Goal: Task Accomplishment & Management: Manage account settings

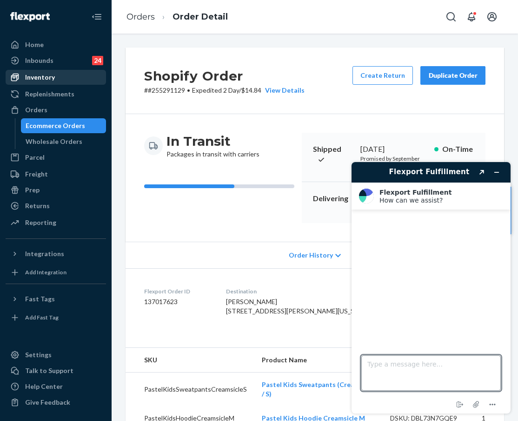
scroll to position [275, 0]
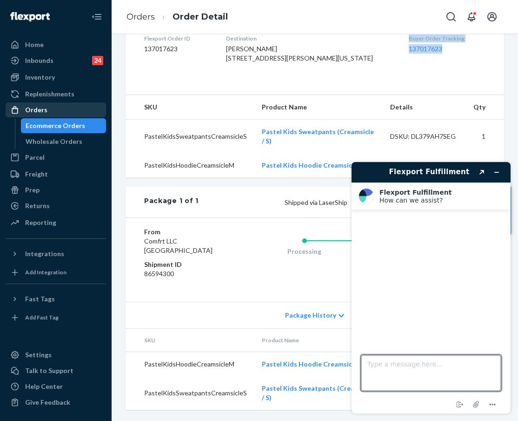
click at [69, 109] on div "Orders" at bounding box center [56, 109] width 99 height 13
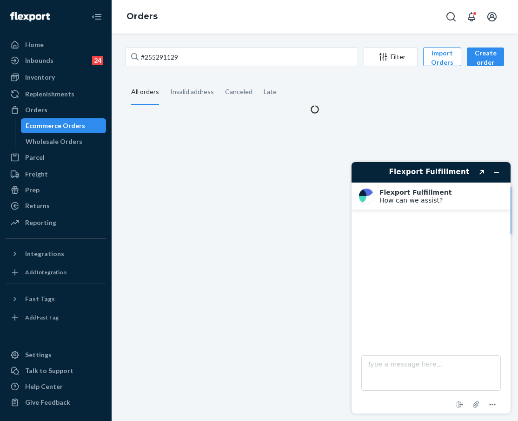
click at [205, 40] on div "#255291129 Filter Import Orders Create order Ecommerce order Removal order All …" at bounding box center [315, 226] width 407 height 387
drag, startPoint x: 220, startPoint y: 55, endPoint x: 107, endPoint y: 57, distance: 112.6
click at [107, 57] on div "Home Inbounds 24 Shipping Plans Problems 24 Inventory Products Replenishments O…" at bounding box center [259, 210] width 518 height 421
paste input "110536"
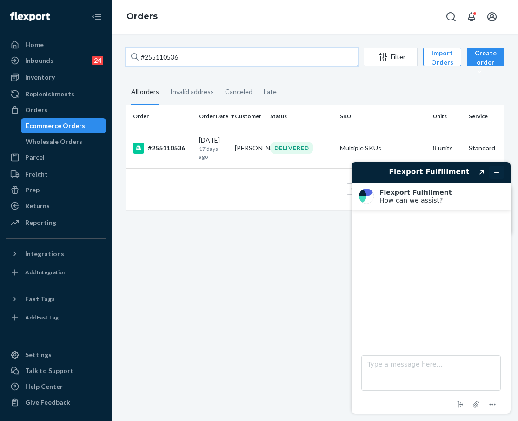
type input "#255110536"
click at [495, 174] on icon "Minimize widget" at bounding box center [497, 172] width 7 height 7
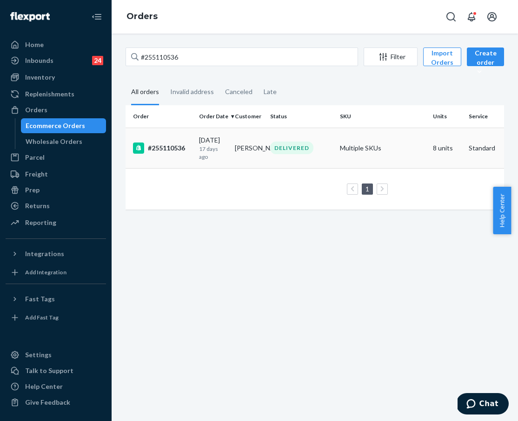
click at [169, 149] on div "#255110536" at bounding box center [162, 147] width 59 height 11
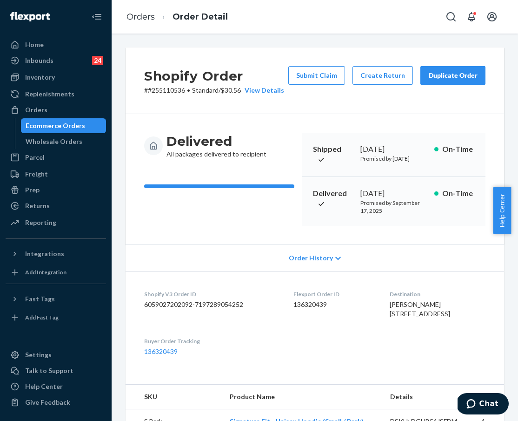
click at [437, 74] on div "Duplicate Order" at bounding box center [452, 75] width 49 height 9
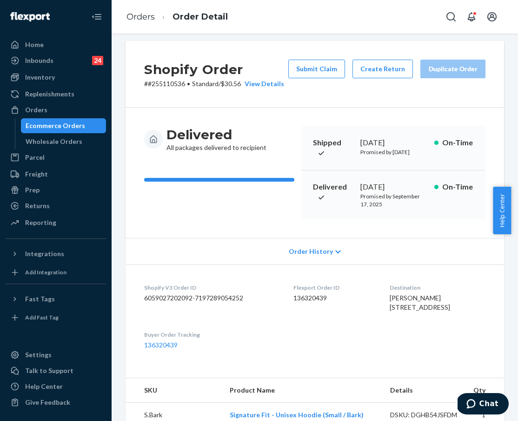
scroll to position [7, 0]
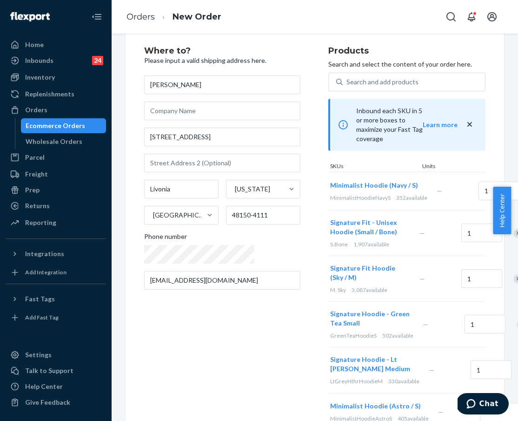
scroll to position [21, 0]
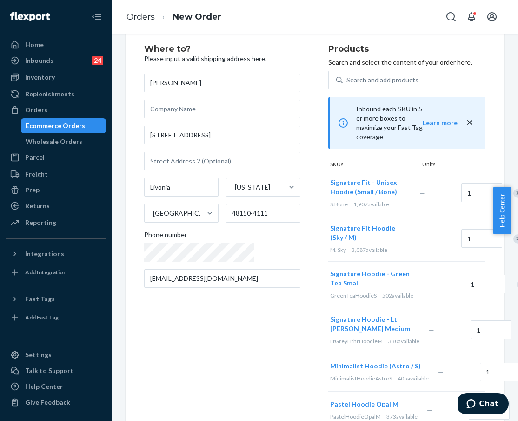
click at [514, 188] on div "Remove Item" at bounding box center [518, 192] width 9 height 9
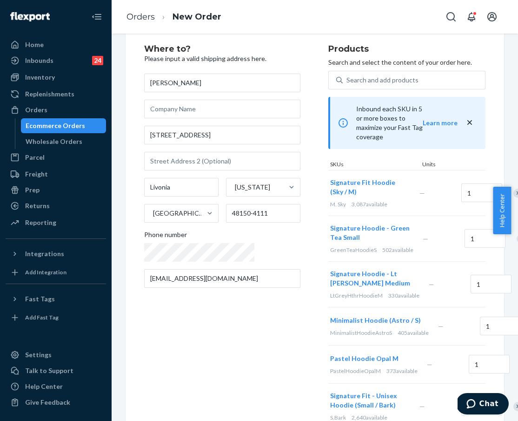
click at [505, 226] on div at bounding box center [516, 238] width 23 height 25
click at [517, 234] on div "Remove Item" at bounding box center [521, 238] width 9 height 9
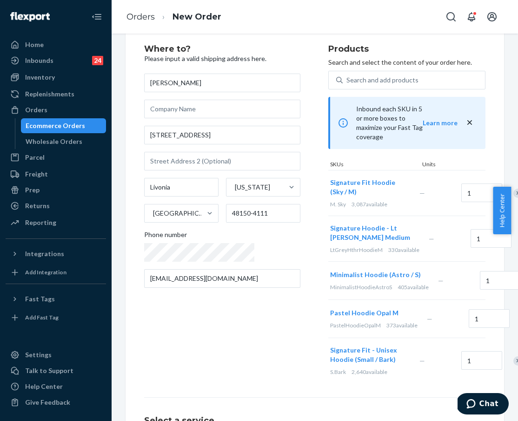
click at [518, 234] on div "Remove Item" at bounding box center [527, 238] width 9 height 9
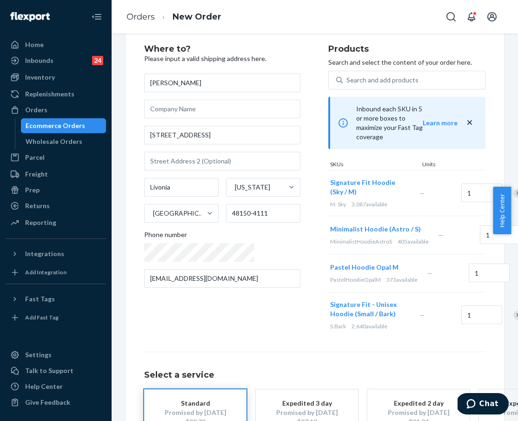
click at [514, 320] on div "Remove Item" at bounding box center [518, 314] width 9 height 9
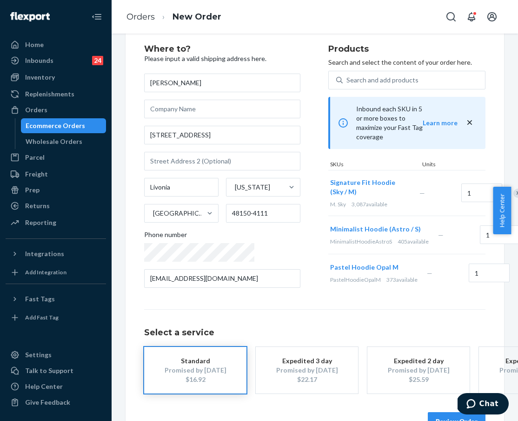
click at [514, 188] on div "Remove Item" at bounding box center [518, 192] width 9 height 9
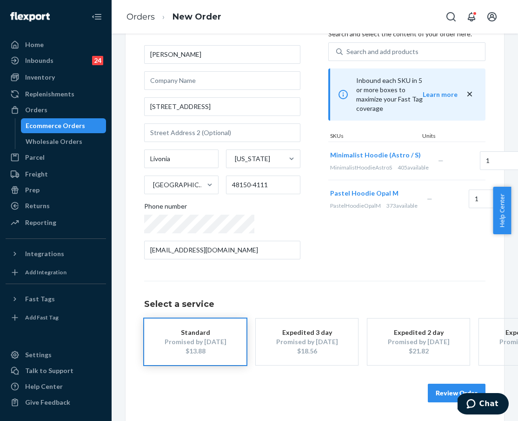
scroll to position [66, 0]
click at [445, 391] on button "Review Order" at bounding box center [457, 392] width 58 height 19
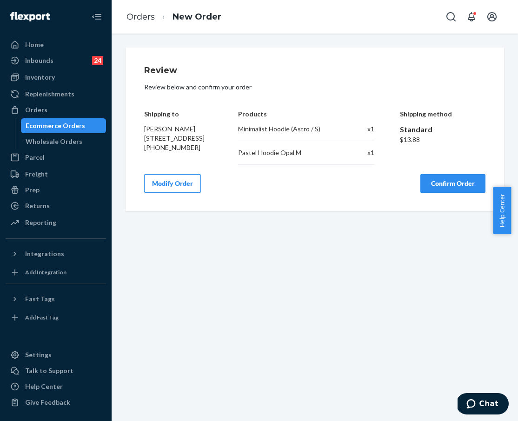
click at [462, 192] on button "Confirm Order" at bounding box center [453, 183] width 65 height 19
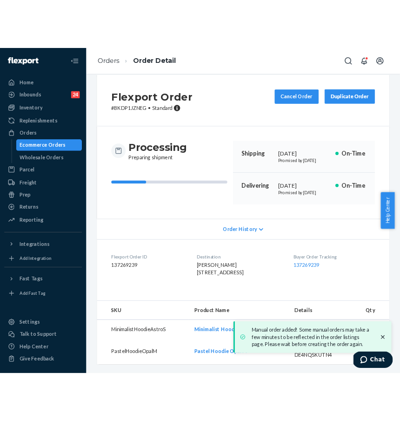
scroll to position [42, 0]
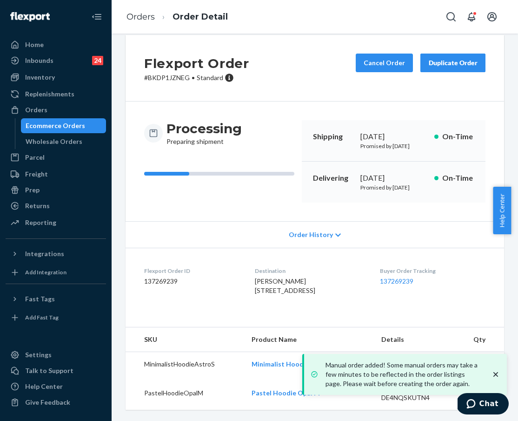
drag, startPoint x: 412, startPoint y: 305, endPoint x: 407, endPoint y: 301, distance: 6.7
click at [411, 299] on div "Buyer Order Tracking 137269239" at bounding box center [433, 283] width 106 height 32
drag, startPoint x: 409, startPoint y: 275, endPoint x: 418, endPoint y: 275, distance: 8.8
click at [418, 275] on dl "Flexport Order ID 137269239 Destination [PERSON_NAME] [STREET_ADDRESS] US Buyer…" at bounding box center [315, 282] width 379 height 70
copy link "137269239"
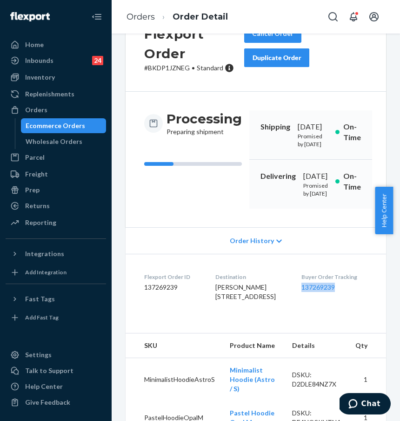
scroll to position [0, 0]
click at [133, 20] on link "Orders" at bounding box center [141, 17] width 28 height 10
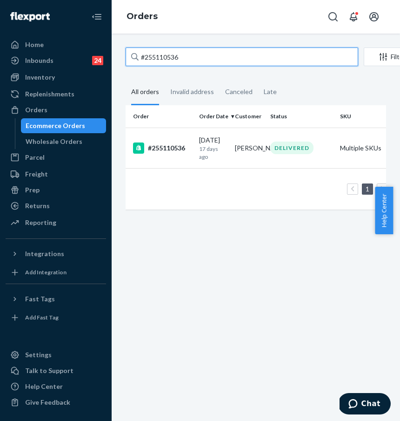
drag, startPoint x: 218, startPoint y: 56, endPoint x: 126, endPoint y: 53, distance: 92.6
click at [126, 53] on input "#255110536" at bounding box center [242, 56] width 233 height 19
paste input "4107444"
type input "#254107444"
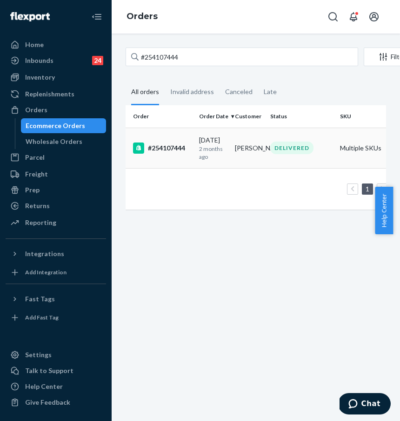
click at [176, 148] on div "#254107444" at bounding box center [162, 147] width 59 height 11
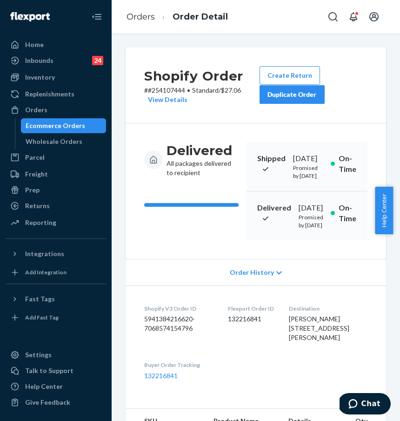
click at [287, 102] on button "Duplicate Order" at bounding box center [292, 94] width 65 height 19
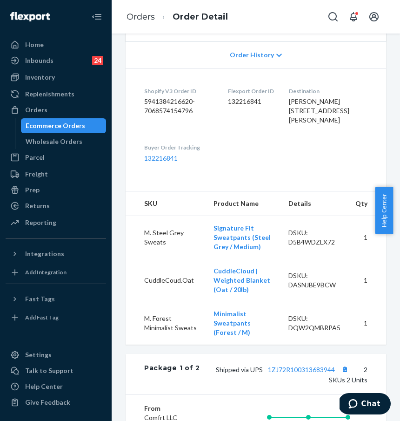
scroll to position [218, 0]
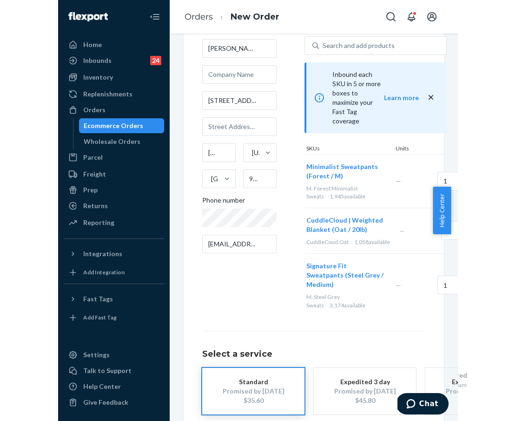
scroll to position [67, 0]
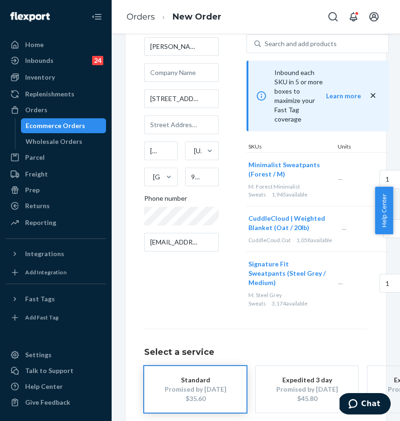
click at [283, 328] on div "Select a service Standard Promised by [DATE] $35.60 Expedited 3 day Promised by…" at bounding box center [255, 370] width 223 height 84
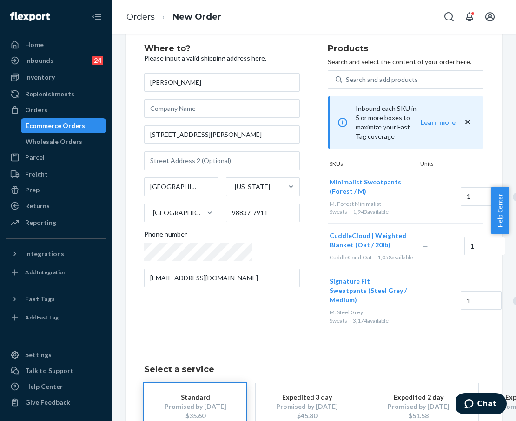
scroll to position [37, 0]
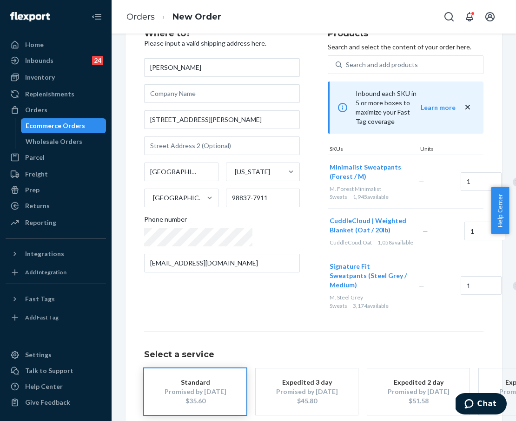
click at [513, 177] on div "Remove Item" at bounding box center [517, 181] width 9 height 9
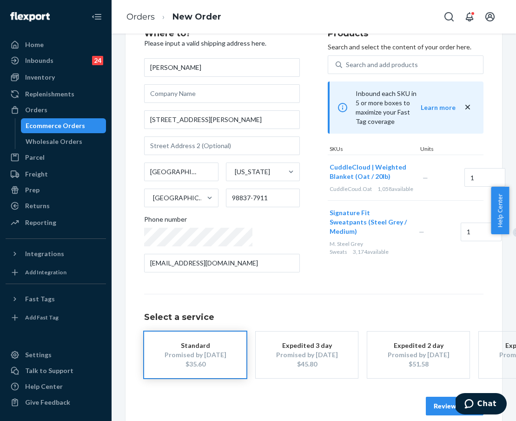
click at [513, 227] on div "Remove Item" at bounding box center [517, 231] width 9 height 9
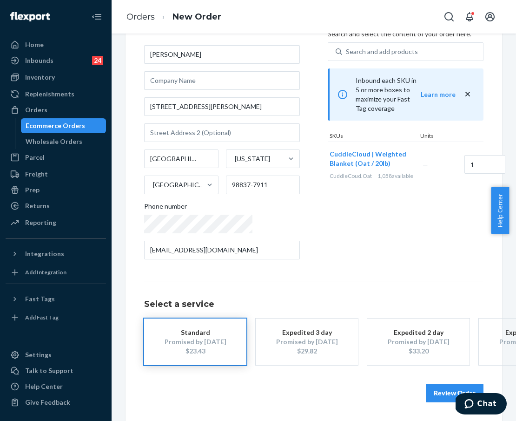
scroll to position [66, 0]
click at [434, 387] on button "Review Order" at bounding box center [455, 392] width 58 height 19
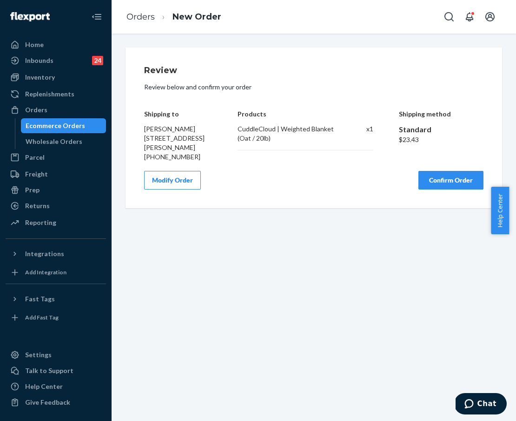
scroll to position [0, 0]
click at [438, 188] on button "Confirm Order" at bounding box center [451, 180] width 65 height 19
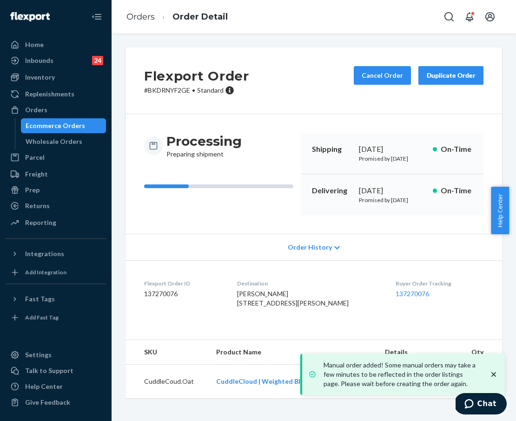
scroll to position [19, 0]
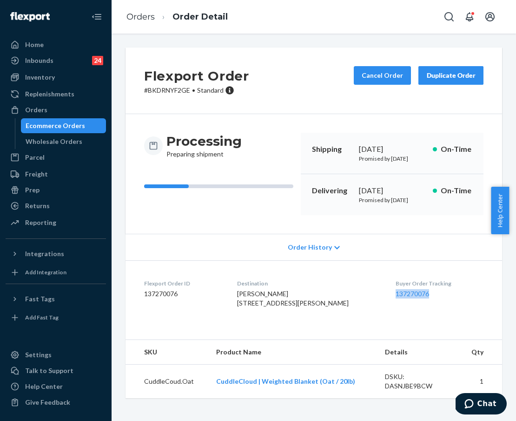
drag, startPoint x: 381, startPoint y: 301, endPoint x: 427, endPoint y: 303, distance: 45.6
click at [427, 303] on dl "Flexport Order ID 137270076 Destination [PERSON_NAME] [STREET_ADDRESS][PERSON_N…" at bounding box center [314, 295] width 377 height 70
copy link "137270076"
click at [61, 113] on div "Orders" at bounding box center [56, 109] width 99 height 13
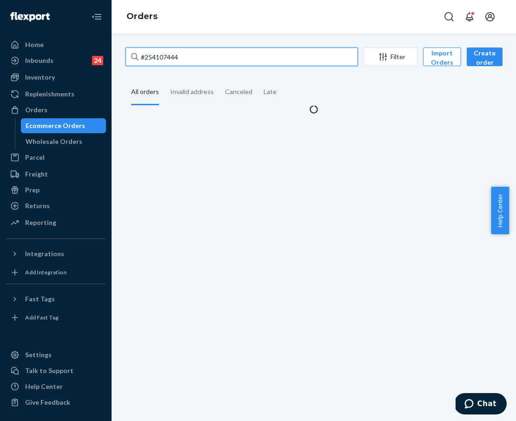
click at [212, 60] on input "#254107444" at bounding box center [242, 56] width 233 height 19
drag, startPoint x: 220, startPoint y: 57, endPoint x: 131, endPoint y: 55, distance: 89.3
click at [131, 55] on div "#254107444" at bounding box center [242, 56] width 233 height 19
paste input "5212942"
type input "#255212942"
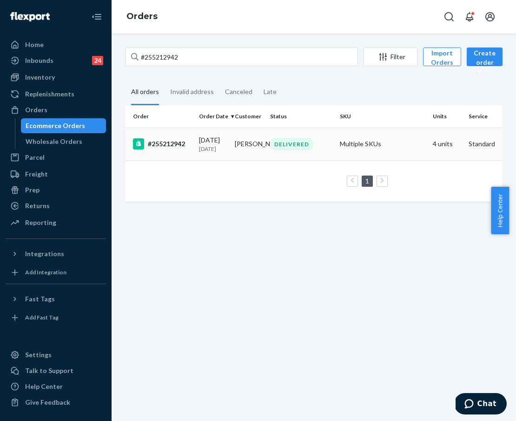
click at [172, 149] on div "#255212942" at bounding box center [162, 143] width 59 height 11
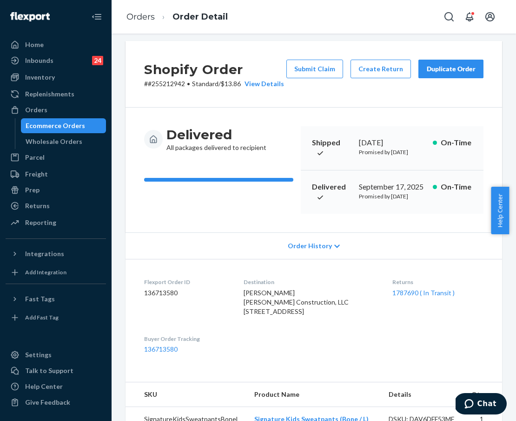
scroll to position [7, 0]
click at [74, 109] on div "Orders" at bounding box center [56, 109] width 99 height 13
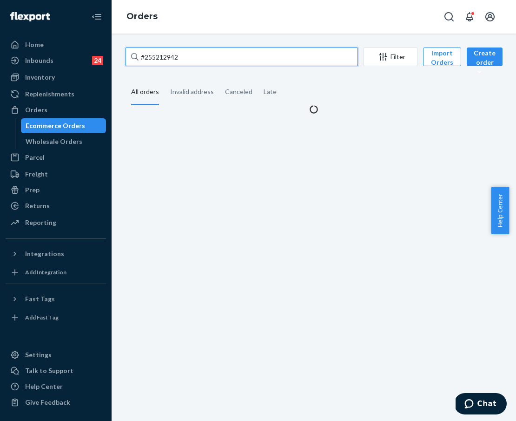
drag, startPoint x: 255, startPoint y: 58, endPoint x: 134, endPoint y: 53, distance: 121.5
click at [134, 53] on div "#255212942" at bounding box center [242, 56] width 233 height 19
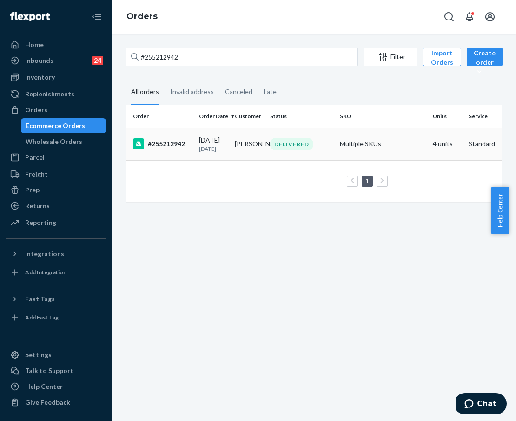
click at [177, 149] on div "#255212942" at bounding box center [162, 143] width 59 height 11
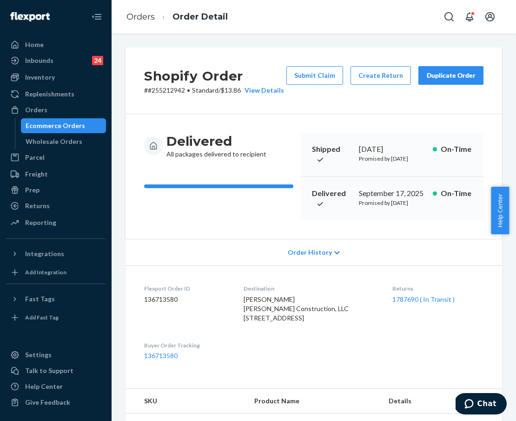
click at [427, 80] on div "Duplicate Order" at bounding box center [451, 75] width 49 height 9
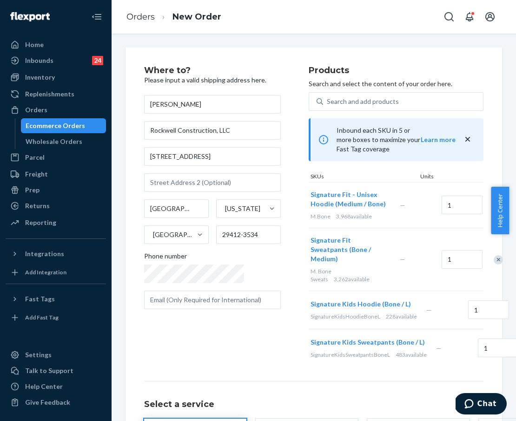
click at [494, 201] on div "Remove Item" at bounding box center [498, 205] width 9 height 9
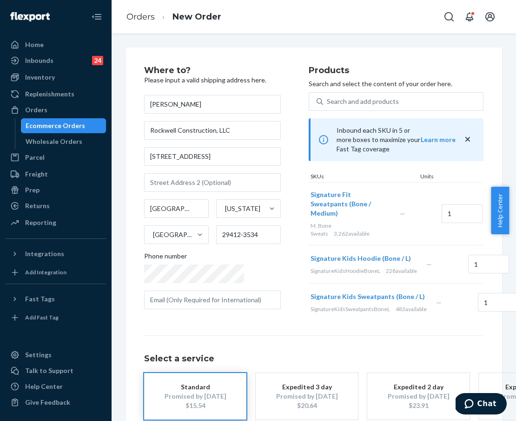
click at [518, 260] on div "Remove Item" at bounding box center [525, 264] width 9 height 9
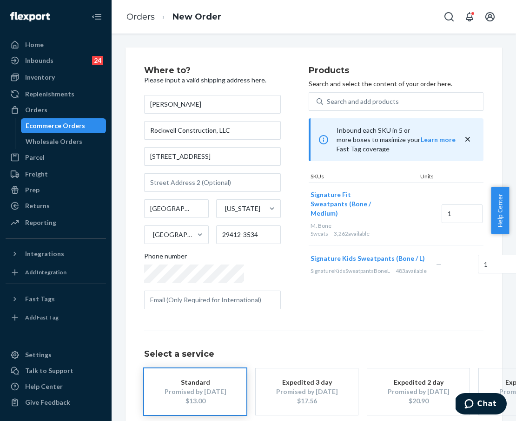
click at [494, 209] on div "Remove Item" at bounding box center [498, 213] width 9 height 9
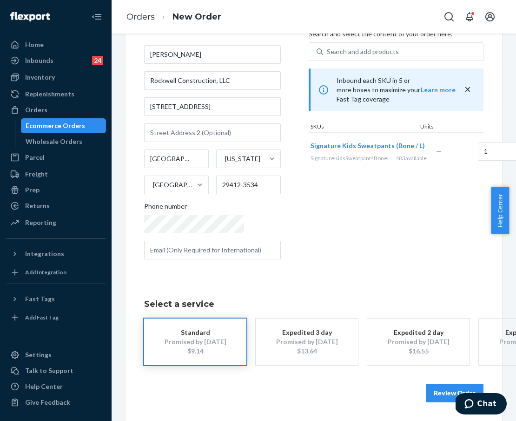
scroll to position [66, 0]
click at [335, 228] on div "Products Search and select the content of your order here. Search and add produ…" at bounding box center [396, 141] width 175 height 250
click at [426, 384] on button "Review Order" at bounding box center [455, 392] width 58 height 19
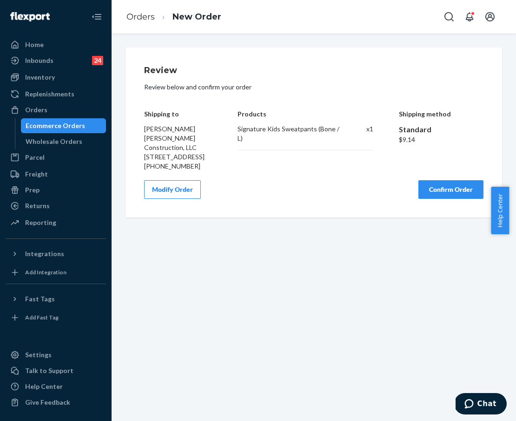
scroll to position [0, 0]
click at [425, 199] on button "Confirm Order" at bounding box center [451, 189] width 65 height 19
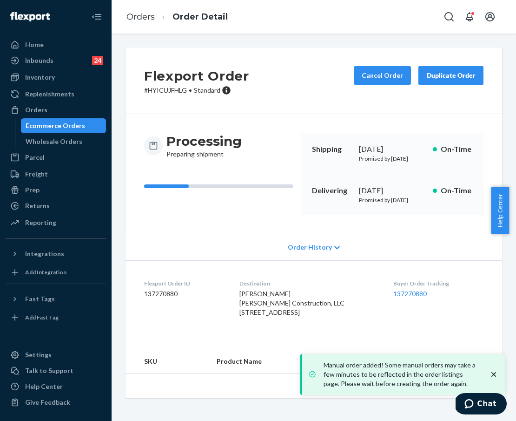
scroll to position [2, 0]
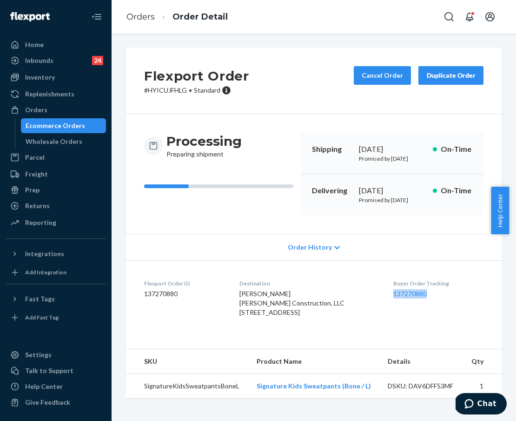
drag, startPoint x: 410, startPoint y: 316, endPoint x: 434, endPoint y: 316, distance: 24.2
click at [434, 316] on dl "Flexport Order ID 137270880 Destination [PERSON_NAME] [PERSON_NAME] Constructio…" at bounding box center [314, 299] width 377 height 79
copy link "137270880"
click at [65, 117] on div "Orders Ecommerce Orders Wholesale Orders" at bounding box center [56, 125] width 100 height 47
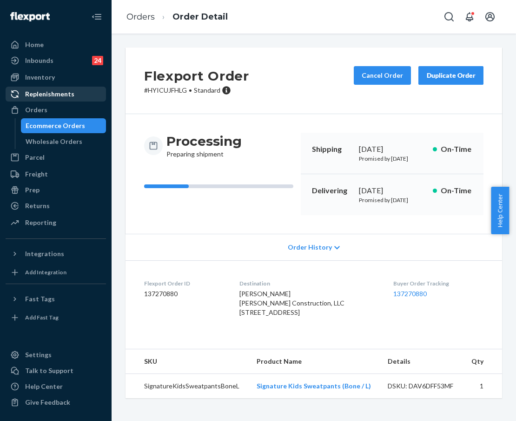
click at [67, 110] on div "Orders" at bounding box center [56, 109] width 99 height 13
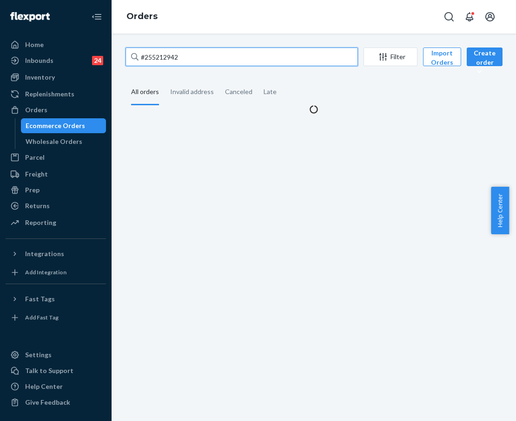
click at [182, 60] on input "#255212942" at bounding box center [242, 56] width 233 height 19
drag, startPoint x: 181, startPoint y: 58, endPoint x: 128, endPoint y: 54, distance: 53.2
click at [128, 54] on input "#255212942" at bounding box center [242, 56] width 233 height 19
paste input "7625"
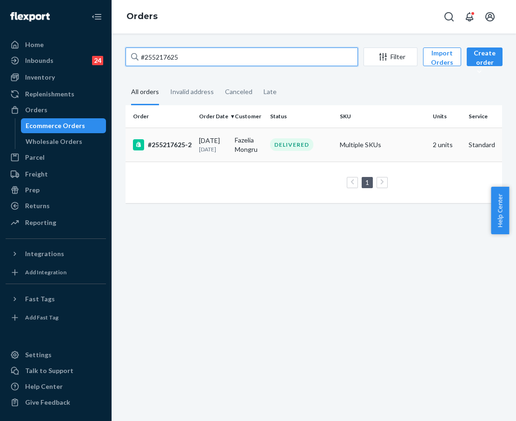
type input "#255217625"
click at [173, 150] on div "#255217625-2" at bounding box center [162, 144] width 59 height 11
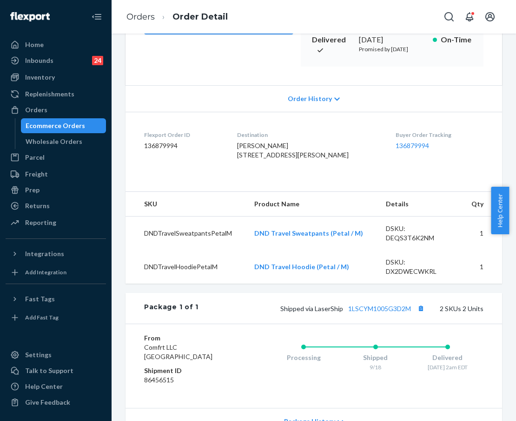
scroll to position [14, 0]
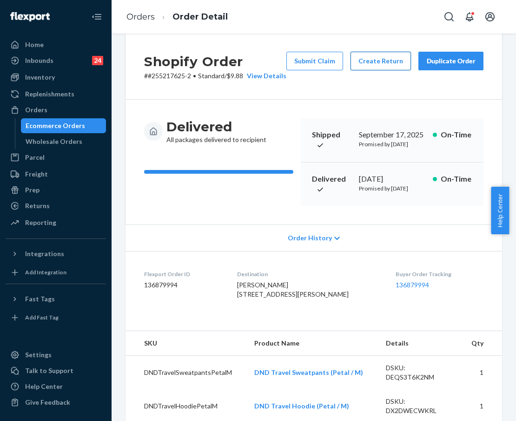
click at [369, 60] on button "Create Return" at bounding box center [381, 61] width 60 height 19
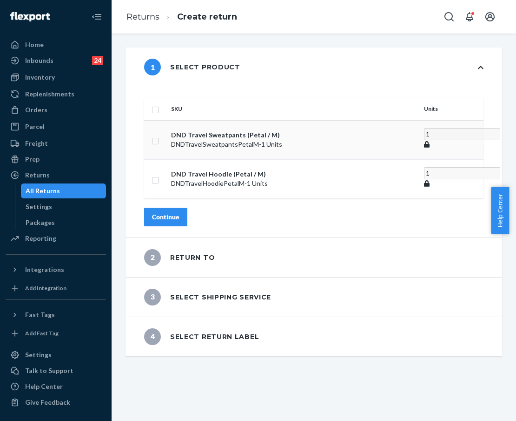
click at [159, 135] on input "checkbox" at bounding box center [155, 140] width 7 height 10
checkbox input "true"
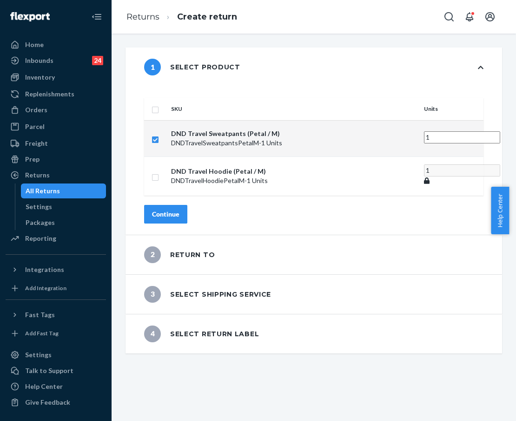
click at [180, 209] on div "Continue" at bounding box center [165, 213] width 27 height 9
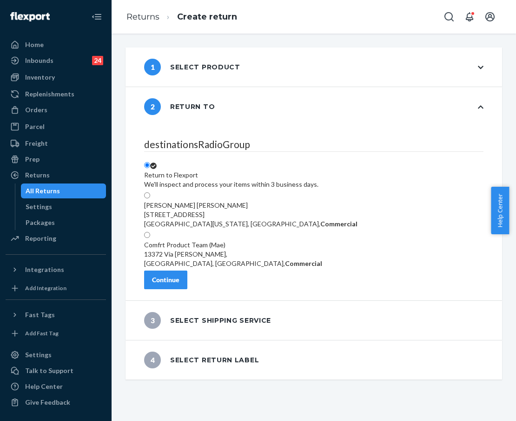
click at [187, 278] on button "Continue" at bounding box center [165, 279] width 43 height 19
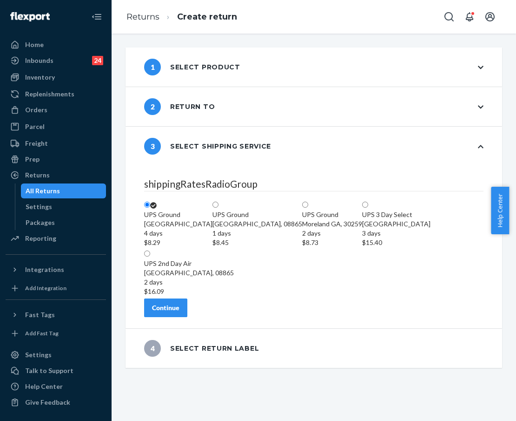
click at [198, 328] on div "shippingRatesRadioGroup [GEOGRAPHIC_DATA] 4 days $8.29 [GEOGRAPHIC_DATA] 1 days…" at bounding box center [314, 247] width 377 height 162
click at [187, 317] on button "Continue" at bounding box center [165, 307] width 43 height 19
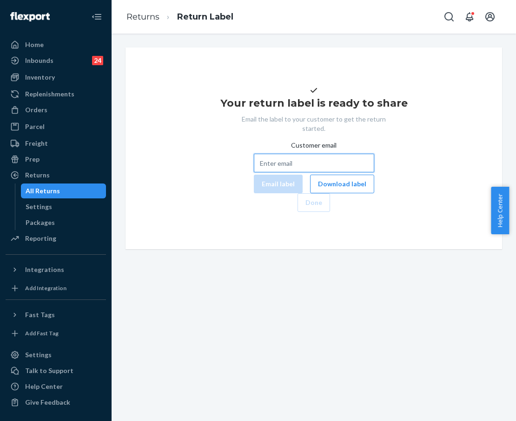
click at [259, 172] on input "Customer email" at bounding box center [314, 163] width 120 height 19
paste input "[EMAIL_ADDRESS][DOMAIN_NAME]"
type input "[EMAIL_ADDRESS][DOMAIN_NAME]"
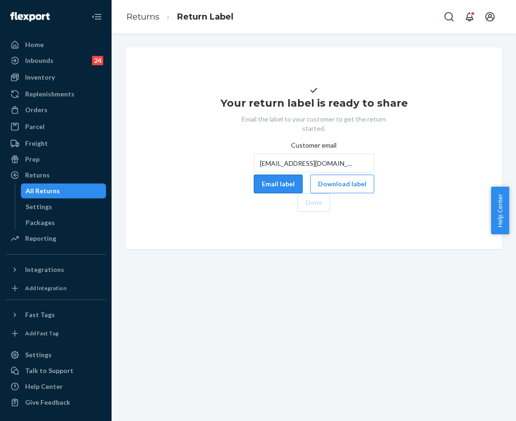
click at [254, 193] on button "Email label" at bounding box center [278, 183] width 49 height 19
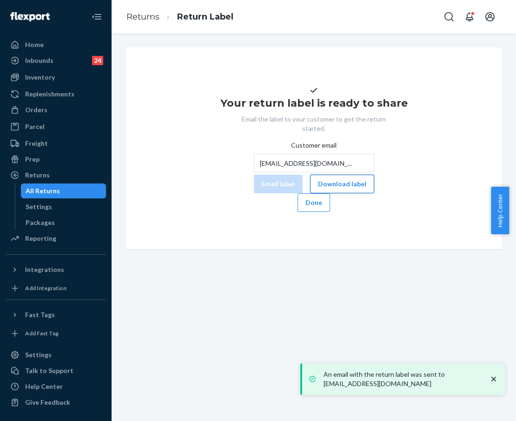
click at [317, 193] on button "Download label" at bounding box center [342, 183] width 64 height 19
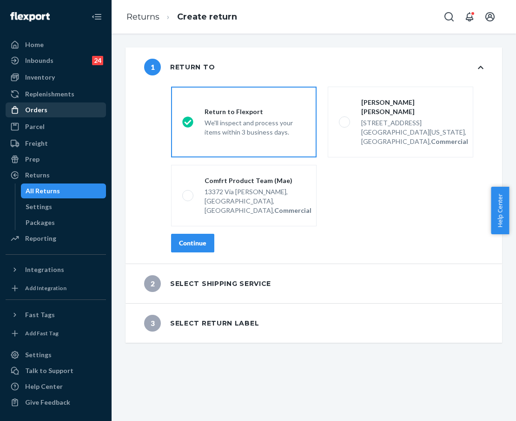
click at [72, 114] on div "Orders" at bounding box center [56, 109] width 99 height 13
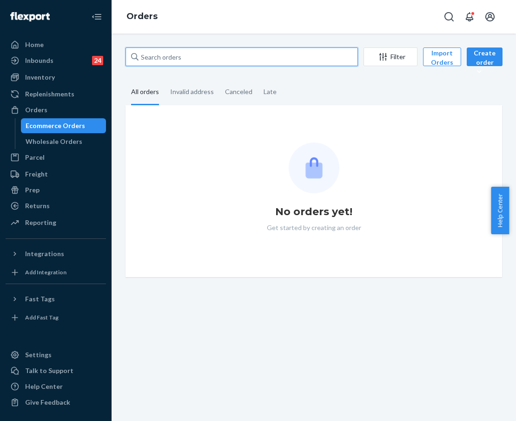
click at [207, 65] on input "text" at bounding box center [242, 56] width 233 height 19
paste input "255291129"
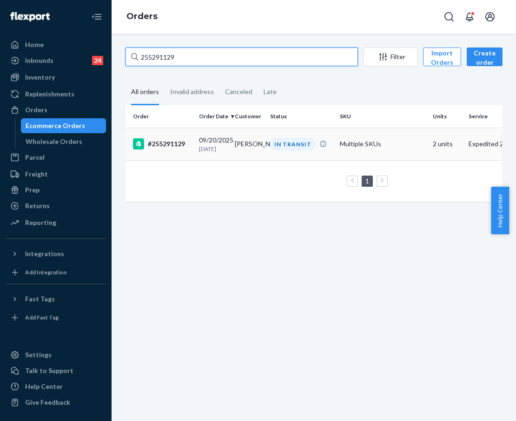
type input "255291129"
click at [173, 142] on div "#255291129" at bounding box center [162, 143] width 59 height 11
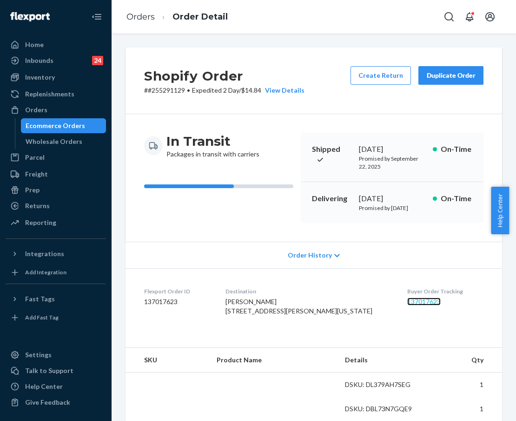
click at [408, 305] on link "137017623" at bounding box center [424, 301] width 33 height 8
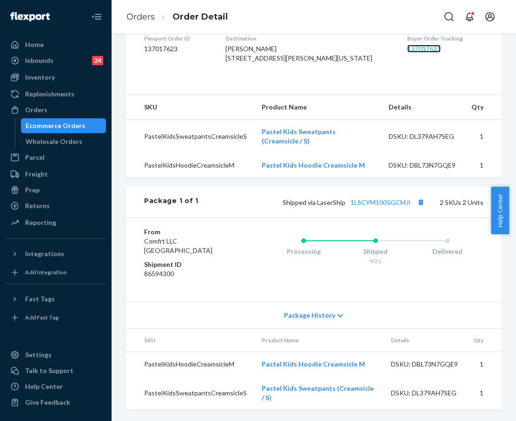
scroll to position [319, 0]
click at [375, 198] on link "1LSCYM1005GCMJI" at bounding box center [381, 202] width 60 height 8
click at [141, 17] on link "Orders" at bounding box center [141, 17] width 28 height 10
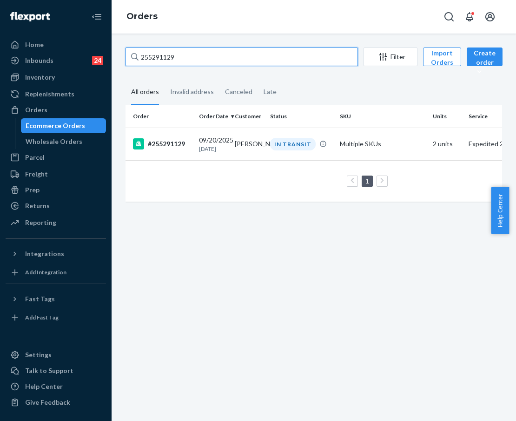
drag, startPoint x: 196, startPoint y: 64, endPoint x: 122, endPoint y: 60, distance: 73.6
click at [124, 60] on div "255291129 Filter Import Orders Create order Ecommerce order Removal order All o…" at bounding box center [314, 128] width 391 height 163
paste input "#255142314"
type input "#255142314"
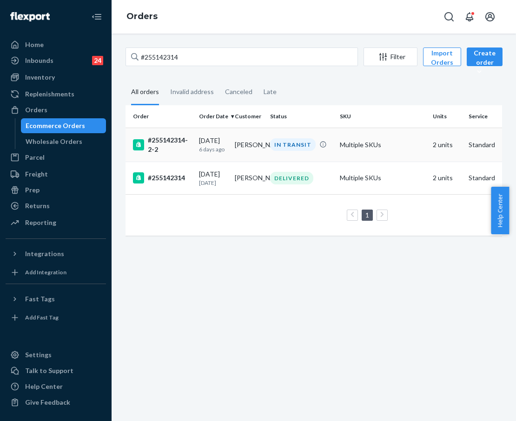
click at [164, 145] on div "#255142314-2-2" at bounding box center [162, 144] width 59 height 19
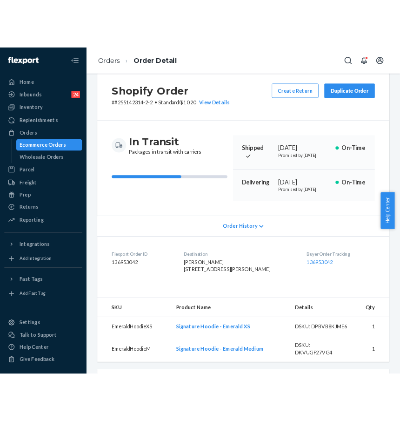
scroll to position [18, 0]
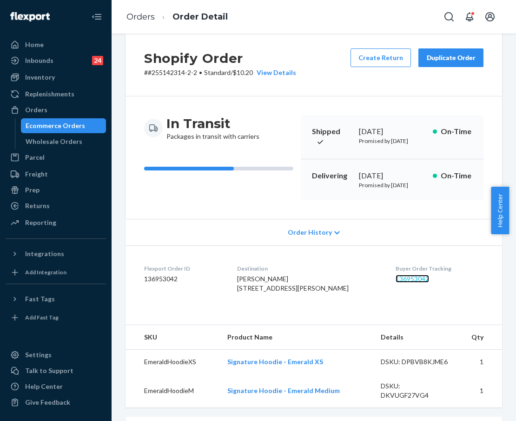
click at [396, 282] on link "136953042" at bounding box center [412, 278] width 33 height 8
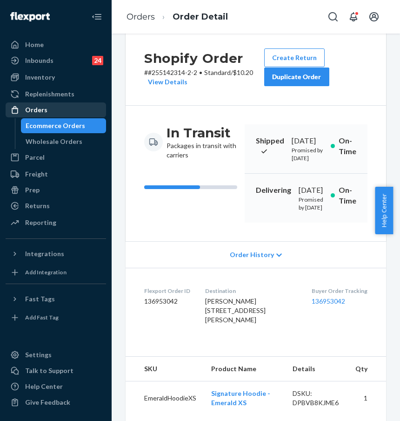
click at [59, 106] on div "Orders" at bounding box center [56, 109] width 99 height 13
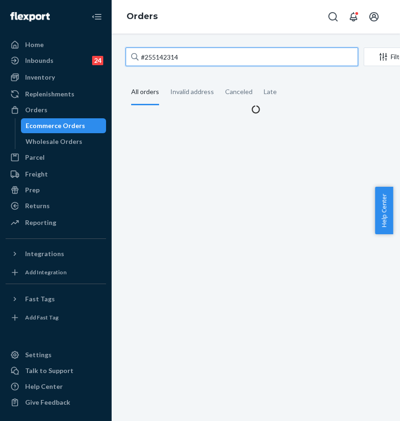
drag, startPoint x: 183, startPoint y: 59, endPoint x: 199, endPoint y: 58, distance: 15.9
click at [183, 59] on input "#255142314" at bounding box center [242, 56] width 233 height 19
drag, startPoint x: 185, startPoint y: 55, endPoint x: 132, endPoint y: 55, distance: 52.6
click at [132, 55] on div "#255142314" at bounding box center [242, 56] width 233 height 19
paste input "3847253"
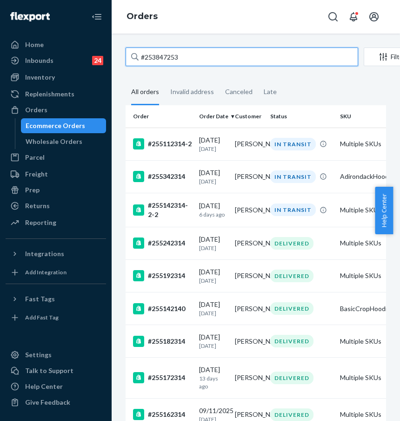
type input "#253847253"
drag, startPoint x: 200, startPoint y: 56, endPoint x: 135, endPoint y: 55, distance: 64.7
click at [136, 56] on div "#253847253" at bounding box center [242, 56] width 233 height 19
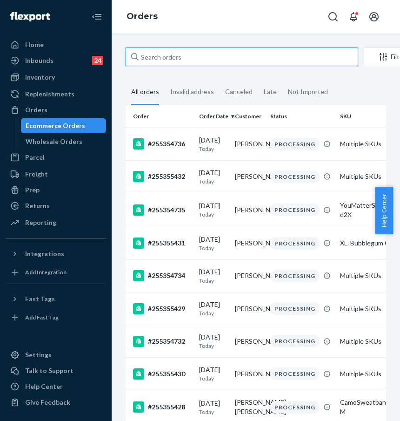
click at [175, 62] on input "text" at bounding box center [242, 56] width 233 height 19
paste input "#253847253"
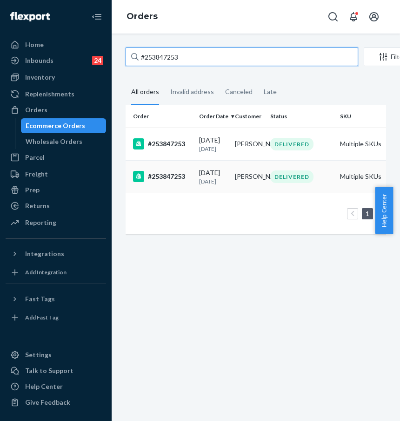
type input "#253847253"
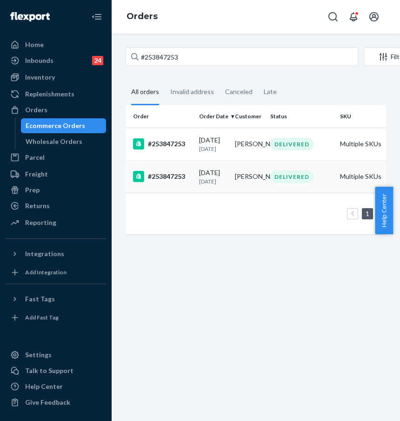
click at [160, 182] on div "#253847253" at bounding box center [162, 176] width 59 height 11
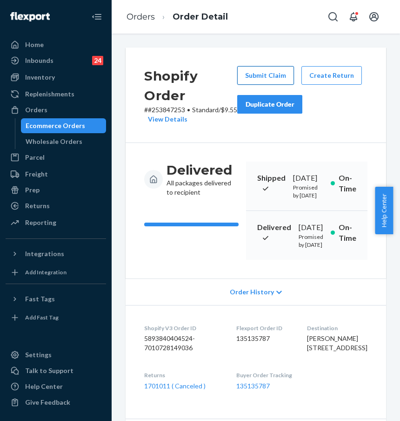
click at [255, 77] on button "Submit Claim" at bounding box center [265, 75] width 57 height 19
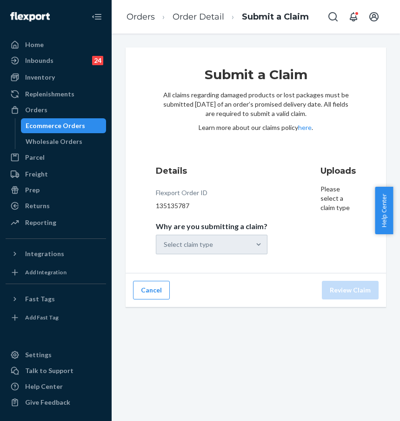
click at [205, 24] on ol "Orders Order Detail Submit a Claim" at bounding box center [217, 16] width 197 height 27
click at [205, 22] on li "Order Detail" at bounding box center [189, 17] width 69 height 13
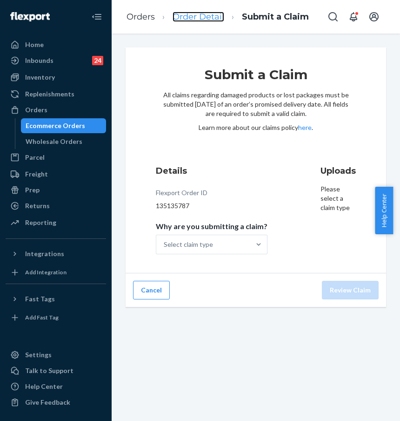
click at [205, 19] on link "Order Detail" at bounding box center [199, 17] width 52 height 10
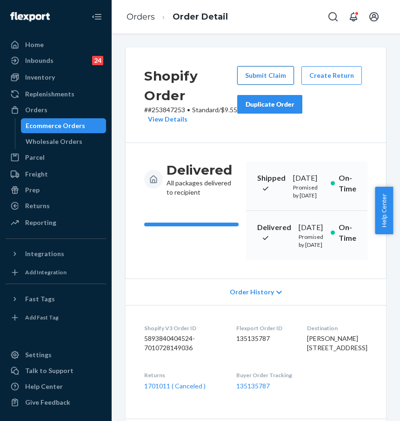
click at [257, 80] on button "Submit Claim" at bounding box center [265, 75] width 57 height 19
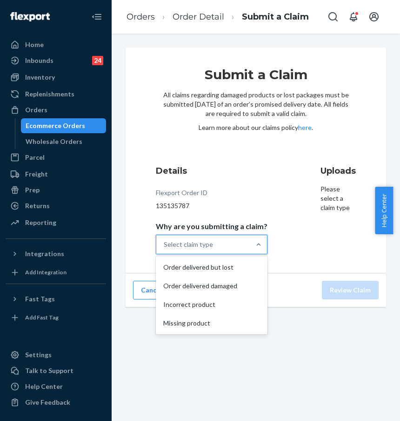
click at [242, 243] on div "Select claim type" at bounding box center [203, 244] width 94 height 19
click at [165, 243] on input "Why are you submitting a claim? option Order delivered but lost focused, 1 of 4…" at bounding box center [164, 244] width 1 height 9
click at [234, 301] on div "Incorrect product" at bounding box center [212, 304] width 108 height 19
click at [165, 249] on input "Why are you submitting a claim? option Incorrect product focused, 0 of 4. 4 res…" at bounding box center [164, 244] width 1 height 9
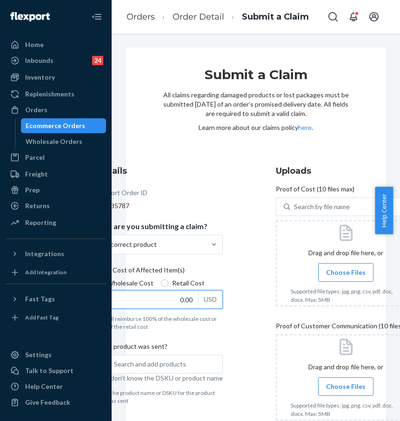
drag, startPoint x: 181, startPoint y: 296, endPoint x: 213, endPoint y: 296, distance: 32.1
click at [214, 298] on div "$ 0.00 USD" at bounding box center [159, 299] width 127 height 19
type input "68.00"
click at [257, 320] on div "Details Flexport Order ID 135135787 Why are you submitting a claim? Incorrect p…" at bounding box center [256, 351] width 321 height 372
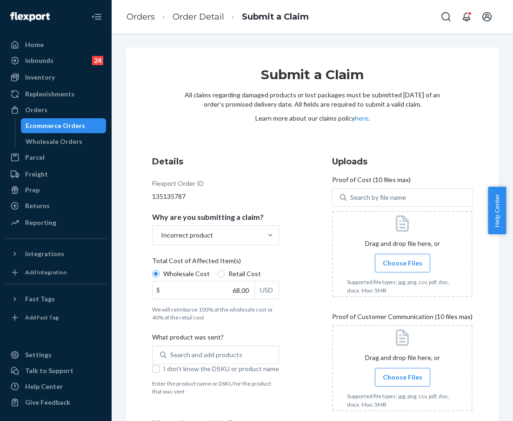
click at [393, 267] on span "Choose Files" at bounding box center [403, 262] width 40 height 9
click at [393, 267] on input "Choose Files" at bounding box center [402, 263] width 0 height 10
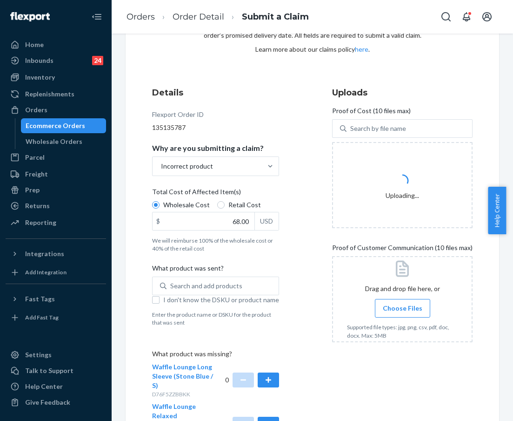
scroll to position [128, 0]
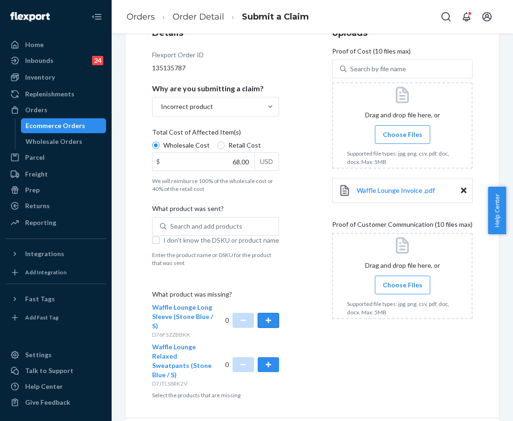
click at [263, 322] on button "button" at bounding box center [268, 320] width 21 height 15
click at [266, 360] on button "button" at bounding box center [268, 364] width 21 height 15
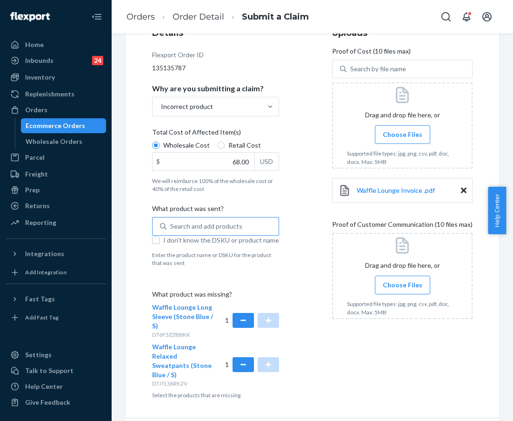
click at [194, 227] on div "Search and add products" at bounding box center [206, 225] width 72 height 9
click at [171, 227] on input "Search and add products" at bounding box center [170, 225] width 1 height 9
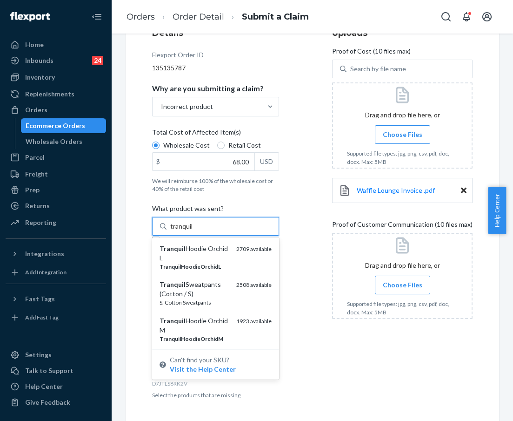
type input "tranquil"
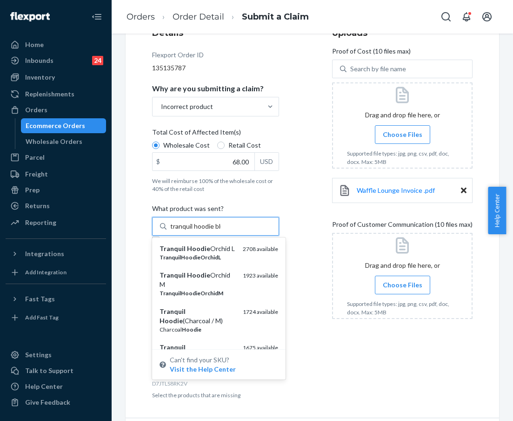
type input "tranquil hoodie blue"
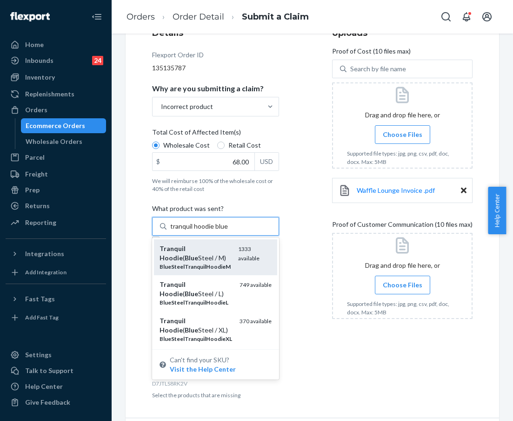
click at [192, 259] on div "Tranquil Hoodie ( Blue Steel / M)" at bounding box center [195, 253] width 71 height 19
click at [192, 231] on input "tranquil hoodie blue" at bounding box center [199, 225] width 58 height 9
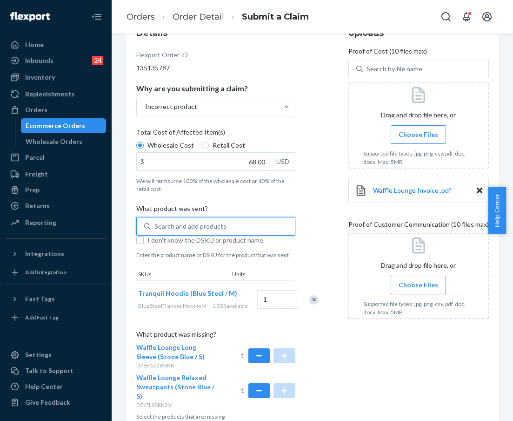
scroll to position [196, 0]
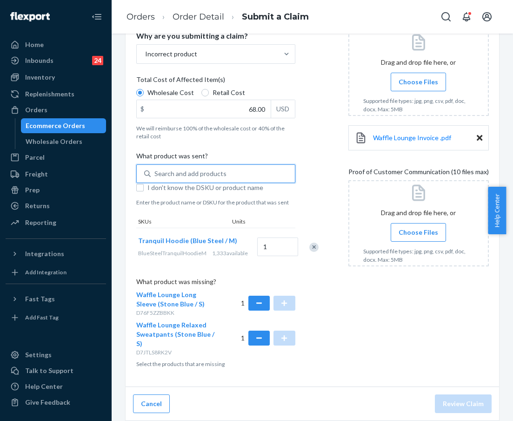
click at [393, 227] on span "Choose Files" at bounding box center [419, 231] width 40 height 9
click at [393, 227] on input "Choose Files" at bounding box center [418, 232] width 0 height 10
click at [393, 227] on span "Choose Files" at bounding box center [419, 231] width 40 height 9
click at [393, 227] on input "Choose Files" at bounding box center [418, 232] width 0 height 10
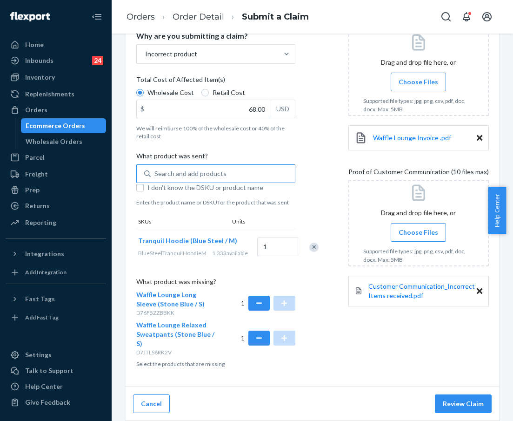
click at [391, 223] on label "Choose Files" at bounding box center [418, 232] width 55 height 19
click at [393, 227] on input "Choose Files" at bounding box center [418, 232] width 0 height 10
click at [393, 227] on span "Choose Files" at bounding box center [419, 231] width 40 height 9
click at [393, 227] on input "Choose Files" at bounding box center [418, 232] width 0 height 10
click at [393, 338] on div "Incorrect item received instead of Waffle Lounge set_compressed.pdf" at bounding box center [418, 333] width 140 height 42
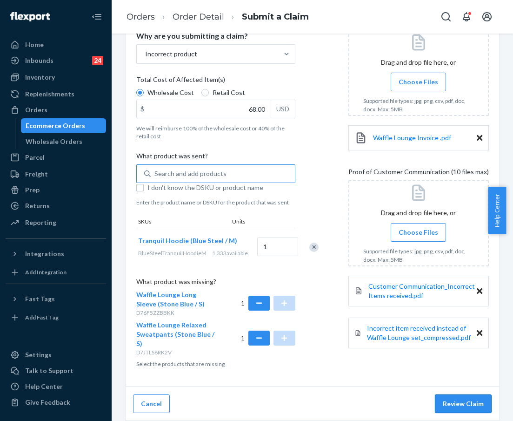
click at [393, 408] on button "Review Claim" at bounding box center [463, 403] width 57 height 19
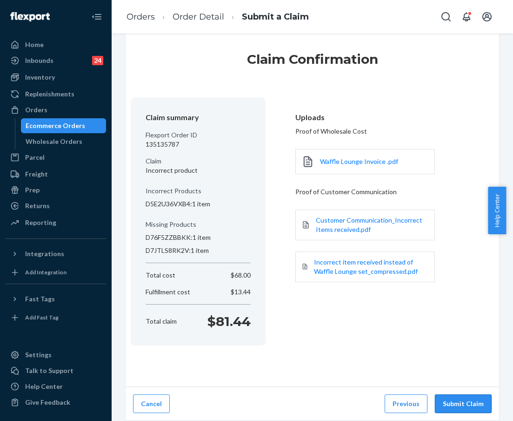
scroll to position [15, 0]
click at [393, 402] on button "Submit Claim" at bounding box center [463, 403] width 57 height 19
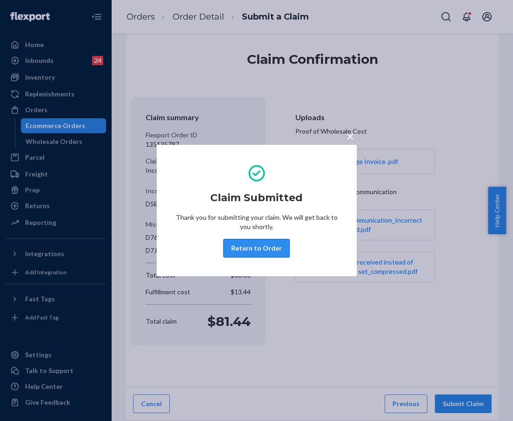
click at [273, 250] on button "Return to Order" at bounding box center [256, 248] width 67 height 19
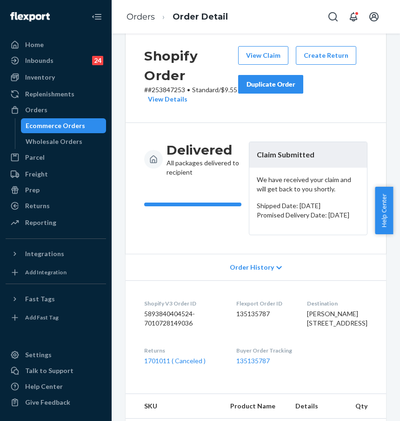
scroll to position [22, 0]
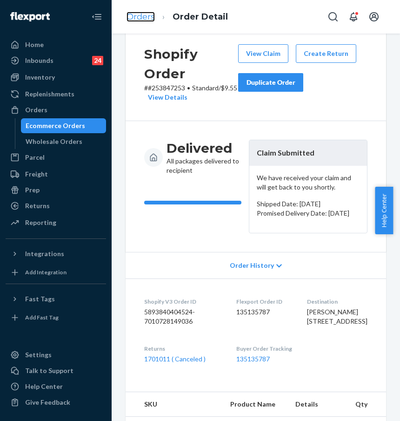
click at [147, 13] on link "Orders" at bounding box center [141, 17] width 28 height 10
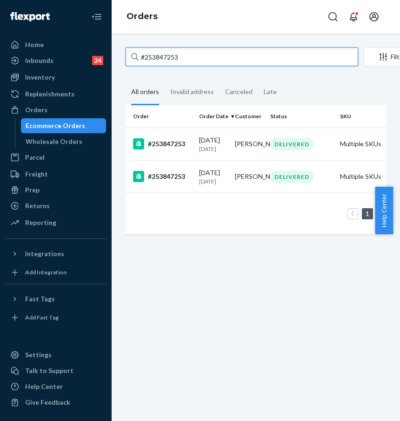
drag, startPoint x: 234, startPoint y: 57, endPoint x: 132, endPoint y: 52, distance: 102.5
click at [133, 52] on div "#253847253" at bounding box center [242, 56] width 233 height 19
paste input "5287957"
type input "#255287957"
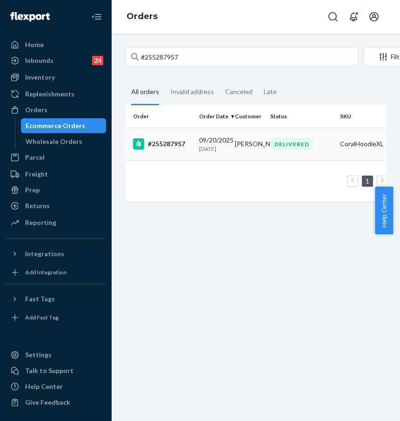
click at [174, 148] on div "#255287957" at bounding box center [162, 143] width 59 height 11
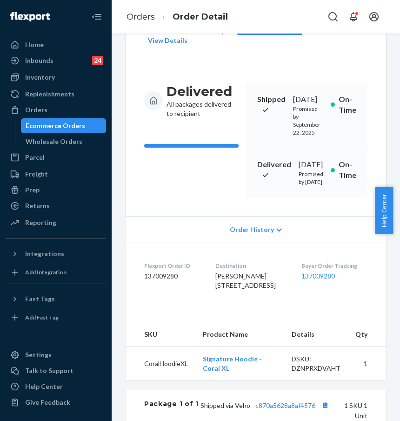
scroll to position [79, 0]
click at [309, 279] on link "137009280" at bounding box center [317, 275] width 33 height 8
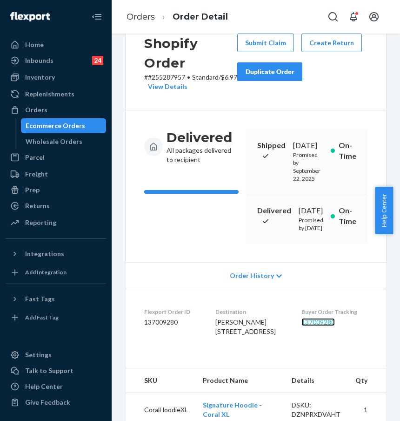
scroll to position [0, 0]
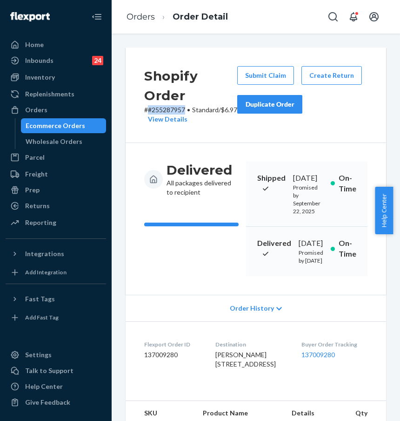
drag, startPoint x: 149, startPoint y: 111, endPoint x: 186, endPoint y: 107, distance: 36.9
click at [186, 107] on p "# #255287957 • Standard / $6.97 View Details" at bounding box center [190, 114] width 93 height 19
copy p "#255287957"
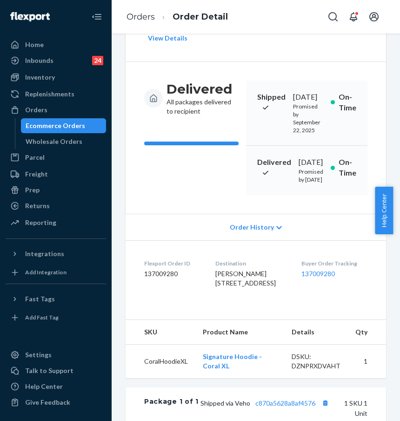
scroll to position [82, 0]
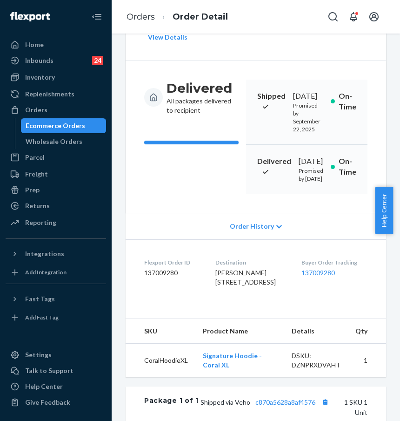
drag, startPoint x: 210, startPoint y: 303, endPoint x: 258, endPoint y: 312, distance: 49.2
click at [258, 309] on dl "Flexport Order ID 137009280 Destination Vince Urrutia 14712 SW 139th Ct Miami, …" at bounding box center [256, 274] width 261 height 70
copy span "14712 SW 139th Ct Miami, FL 33186"
click at [138, 14] on link "Orders" at bounding box center [141, 17] width 28 height 10
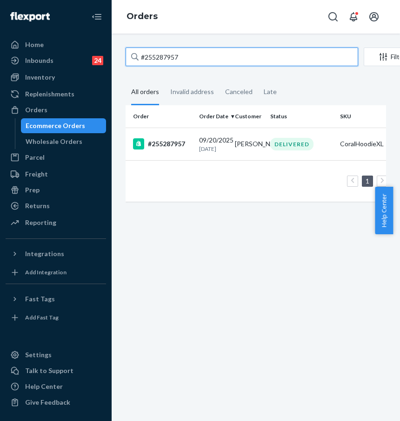
drag, startPoint x: 209, startPoint y: 53, endPoint x: 124, endPoint y: 47, distance: 85.4
click at [124, 47] on div "#255287957 Filter Import Orders Create order Ecommerce order Removal order All …" at bounding box center [256, 226] width 288 height 387
paste input "25730"
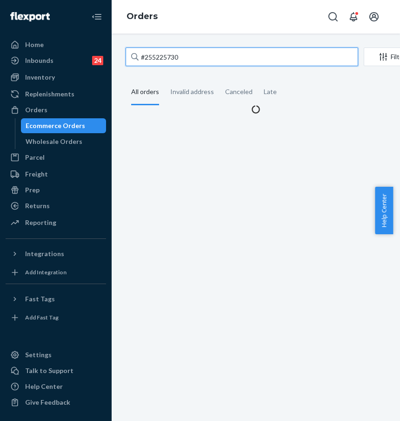
type input "#255225730"
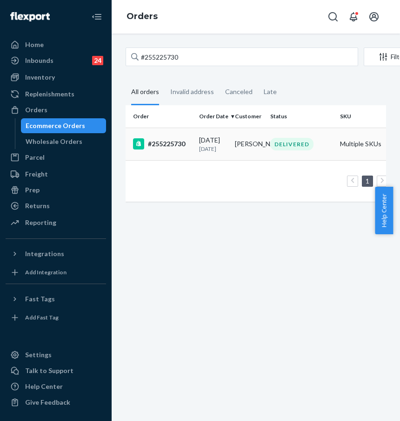
click at [163, 146] on div "#255225730" at bounding box center [162, 143] width 59 height 11
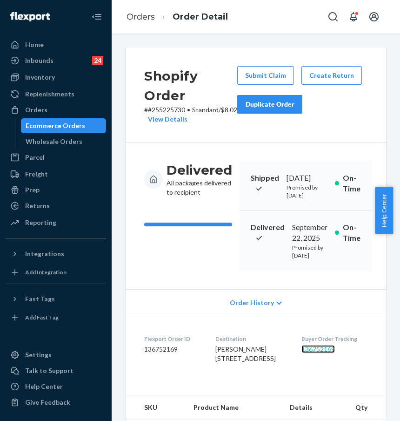
click at [326, 353] on link "136752169" at bounding box center [317, 349] width 33 height 8
click at [316, 353] on link "136752169" at bounding box center [317, 349] width 33 height 8
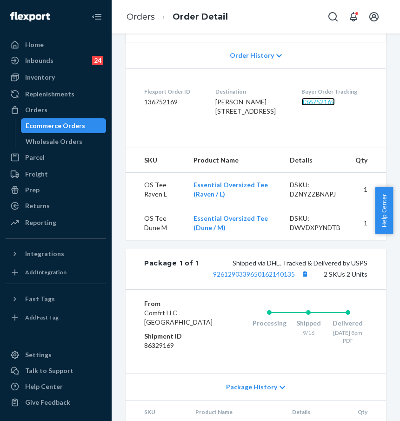
scroll to position [252, 0]
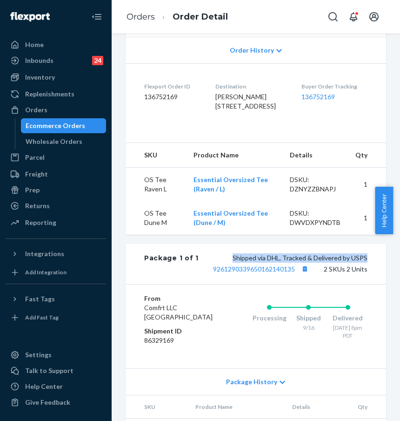
drag, startPoint x: 228, startPoint y: 301, endPoint x: 365, endPoint y: 301, distance: 136.3
click at [365, 284] on div "Package 1 of 1 Shipped via DHL, Tracked & Delivered by USPS 9261290339650162140…" at bounding box center [256, 264] width 261 height 40
copy span "Shipped via DHL, Tracked & Delivered by USPS"
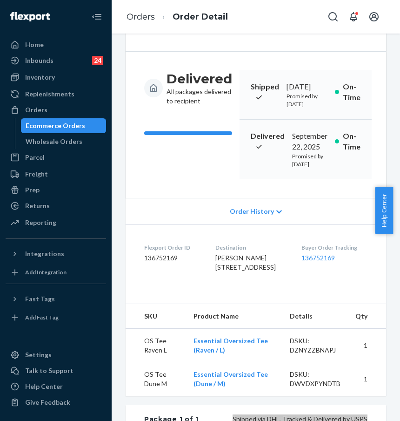
scroll to position [128, 0]
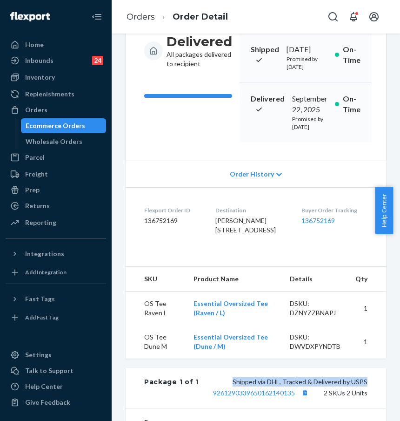
drag, startPoint x: 224, startPoint y: 256, endPoint x: 264, endPoint y: 263, distance: 40.2
click at [264, 257] on dl "Flexport Order ID 136752169 Destination Jake Elia 12689 Sierra Dr E Truckee, CA…" at bounding box center [256, 222] width 261 height 70
copy span "12689 Sierra Dr E Truckee, CA 96161"
click at [149, 19] on link "Orders" at bounding box center [141, 17] width 28 height 10
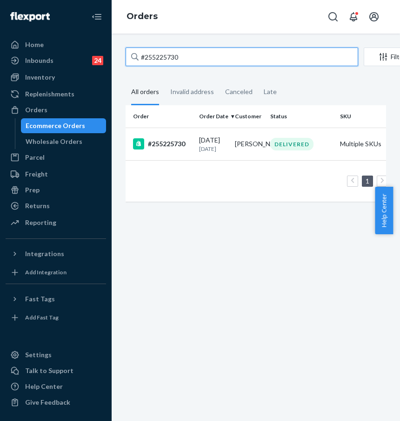
click at [202, 60] on input "#255225730" at bounding box center [242, 56] width 233 height 19
drag, startPoint x: 199, startPoint y: 58, endPoint x: 120, endPoint y: 57, distance: 78.6
click at [120, 57] on div "#255225730 Filter Import Orders Create order Ecommerce order Removal order All …" at bounding box center [256, 128] width 274 height 163
paste input "11346"
type input "#255211346"
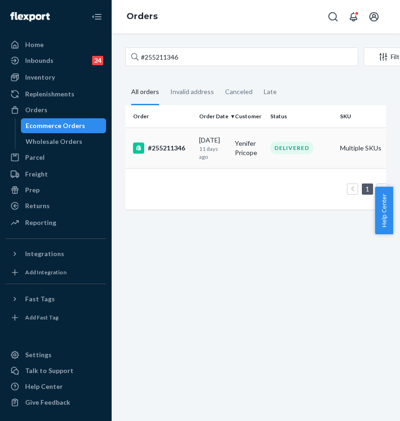
click at [162, 152] on div "#255211346" at bounding box center [162, 147] width 59 height 11
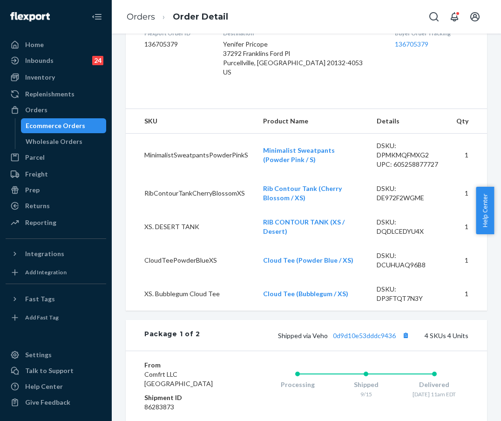
scroll to position [257, 0]
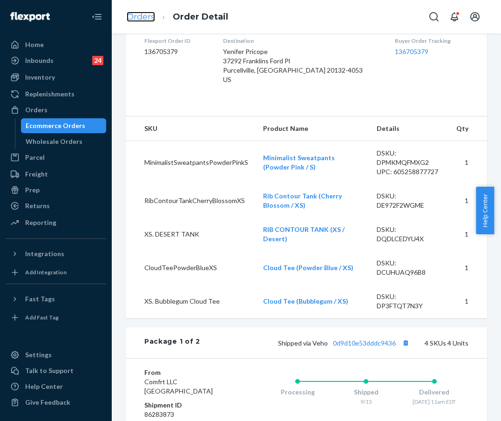
click at [131, 21] on link "Orders" at bounding box center [141, 17] width 28 height 10
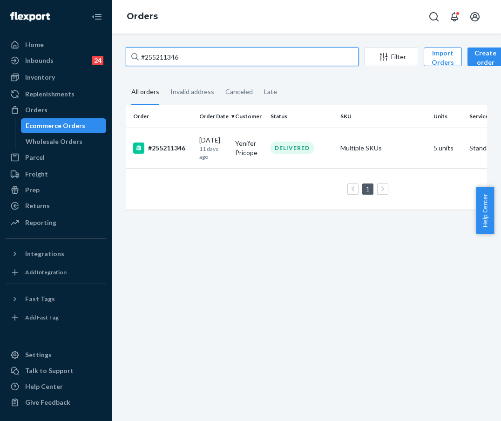
click at [160, 60] on input "#255211346" at bounding box center [242, 56] width 233 height 19
paste input "324702"
drag, startPoint x: 173, startPoint y: 57, endPoint x: 140, endPoint y: 53, distance: 32.8
click at [140, 53] on input "#255211346" at bounding box center [242, 56] width 233 height 19
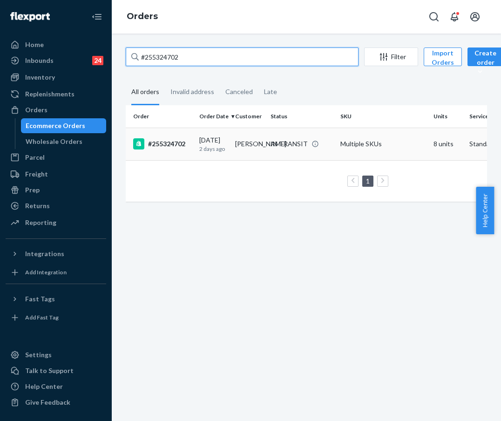
type input "#255324702"
click at [165, 157] on td "#255324702" at bounding box center [161, 143] width 70 height 33
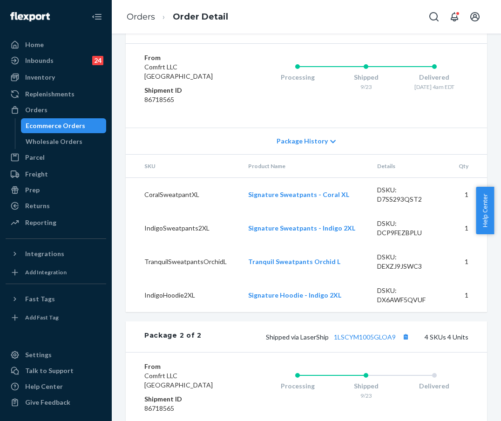
scroll to position [652, 0]
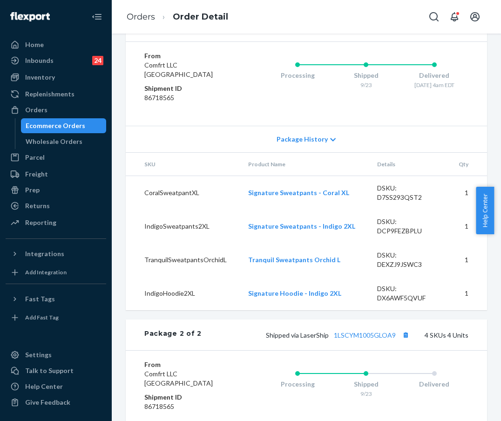
click at [373, 30] on link "1LSCYM1005GLOA0" at bounding box center [365, 26] width 62 height 8
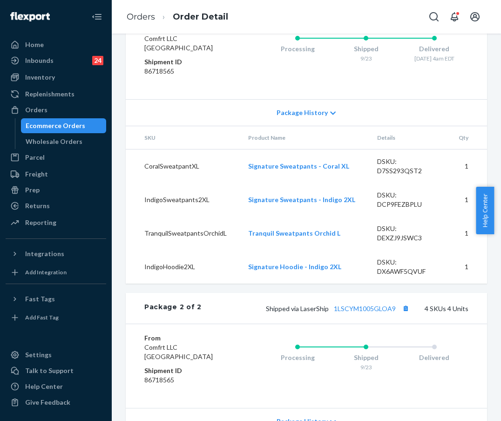
scroll to position [725, 0]
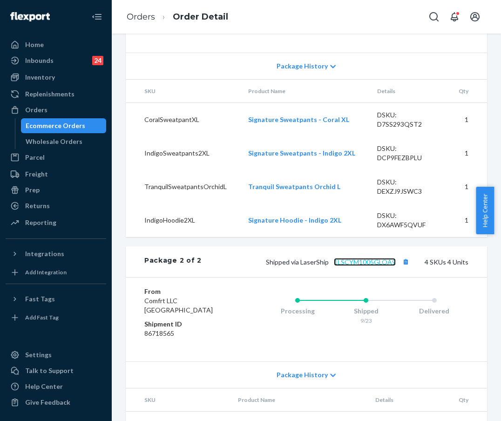
click at [358, 266] on link "1LSCYM1005GLOA9" at bounding box center [365, 262] width 62 height 8
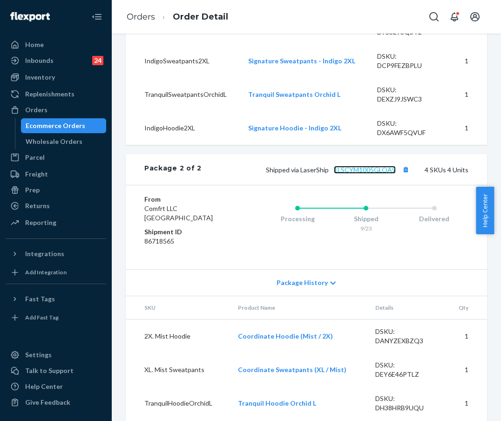
scroll to position [692, 0]
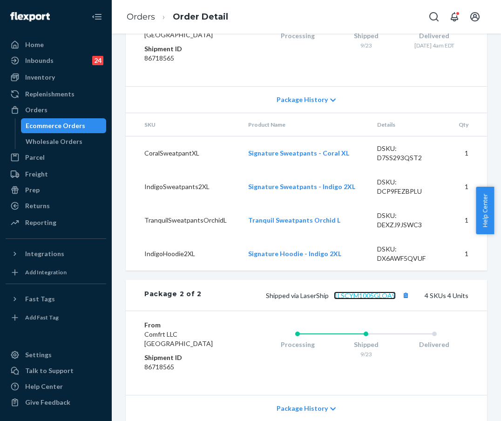
click at [353, 299] on link "1LSCYM1005GLOA9" at bounding box center [365, 295] width 62 height 8
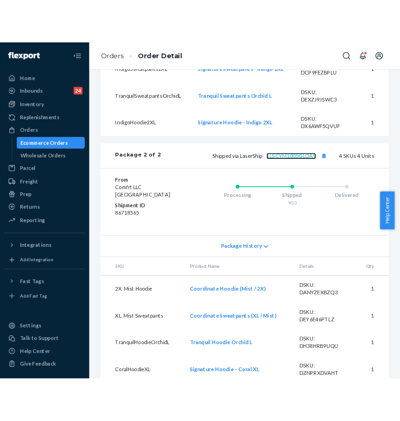
scroll to position [845, 0]
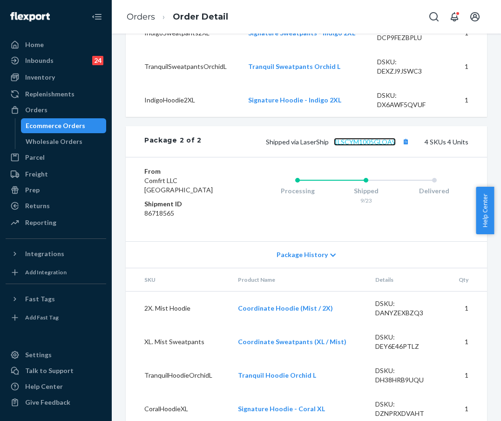
click at [350, 146] on link "1LSCYM1005GLOA9" at bounding box center [365, 142] width 62 height 8
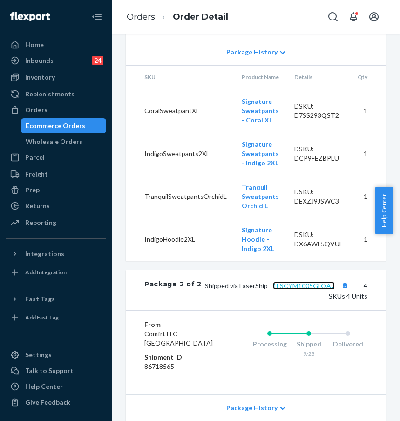
scroll to position [969, 0]
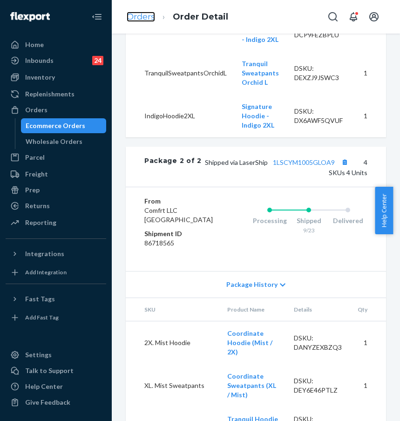
click at [141, 18] on link "Orders" at bounding box center [141, 17] width 28 height 10
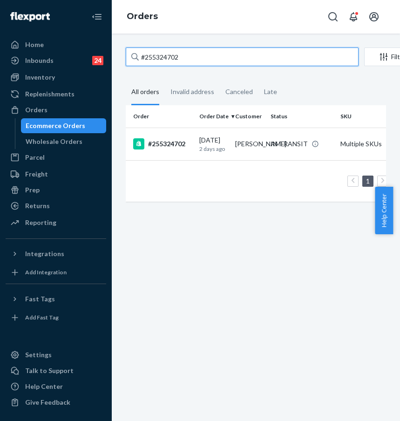
drag, startPoint x: 201, startPoint y: 56, endPoint x: 139, endPoint y: 48, distance: 63.3
click at [139, 48] on input "#255324702" at bounding box center [242, 56] width 233 height 19
paste input "255339717"
type input "255339717"
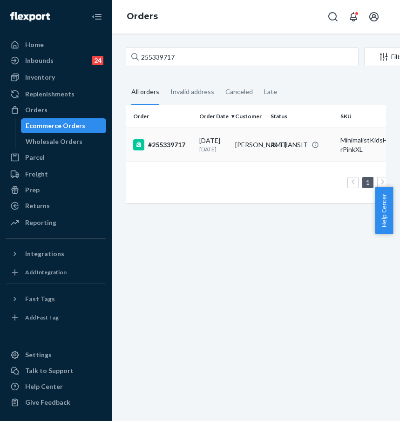
click at [160, 143] on div "#255339717" at bounding box center [162, 144] width 59 height 11
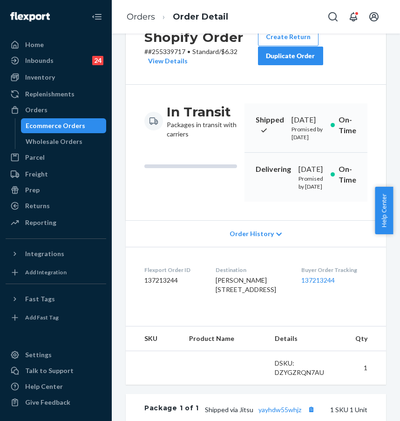
scroll to position [78, 0]
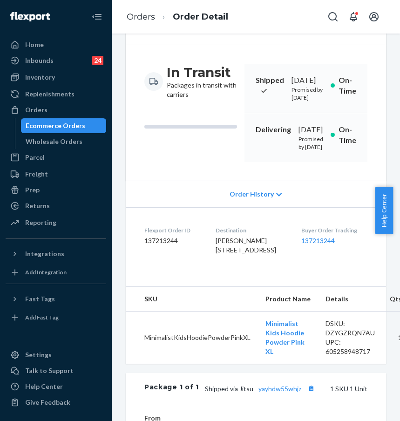
click at [326, 258] on div "Buyer Order Tracking 137213244" at bounding box center [334, 242] width 66 height 32
click at [326, 244] on link "137213244" at bounding box center [317, 240] width 33 height 8
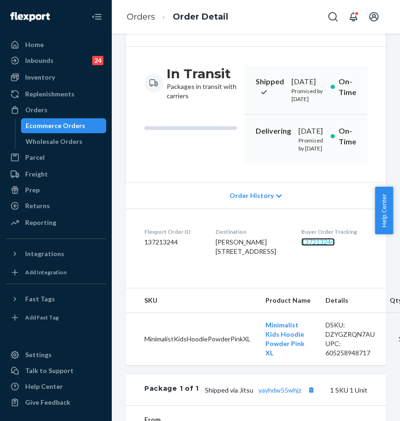
scroll to position [76, 0]
click at [137, 21] on link "Orders" at bounding box center [141, 17] width 28 height 10
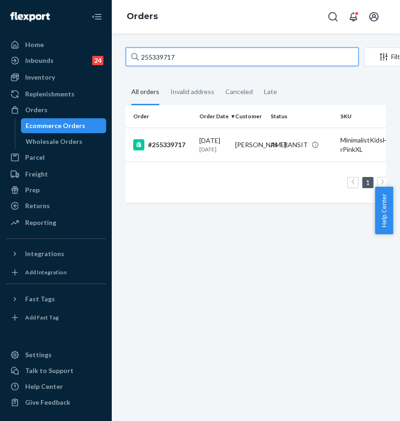
click at [154, 52] on input "255339717" at bounding box center [242, 56] width 233 height 19
drag, startPoint x: 208, startPoint y: 61, endPoint x: 135, endPoint y: 57, distance: 72.7
click at [135, 57] on div "255339717" at bounding box center [242, 56] width 233 height 19
paste input "#255343894 Complete"
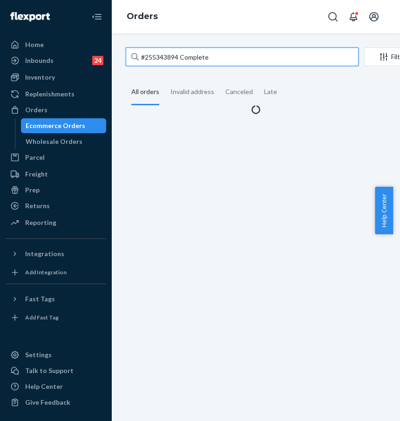
click at [220, 61] on input "#255343894 Complete" at bounding box center [242, 56] width 233 height 19
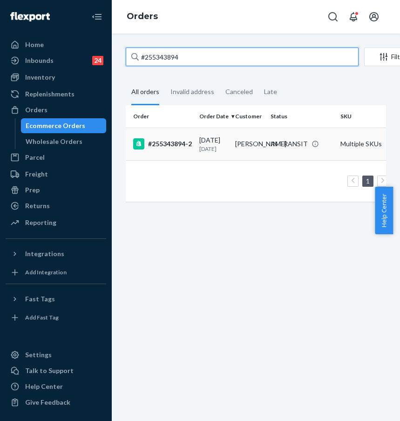
type input "#255343894"
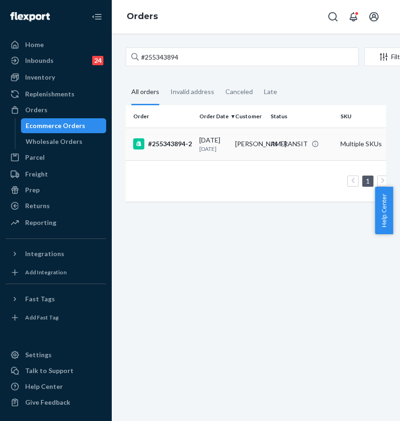
click at [154, 148] on div "#255343894-2" at bounding box center [162, 143] width 59 height 11
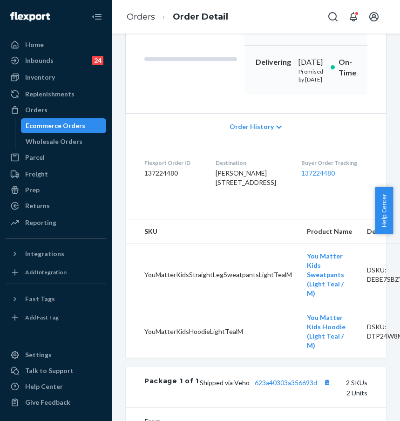
scroll to position [122, 0]
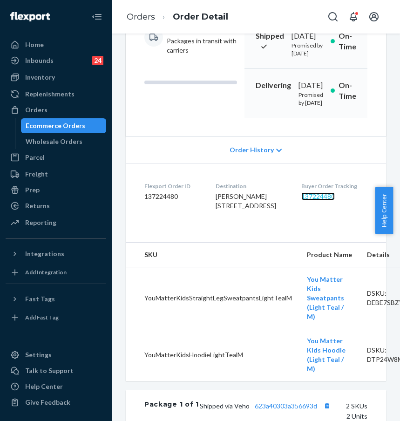
click at [328, 200] on link "137224480" at bounding box center [317, 196] width 33 height 8
click at [147, 17] on link "Orders" at bounding box center [141, 17] width 28 height 10
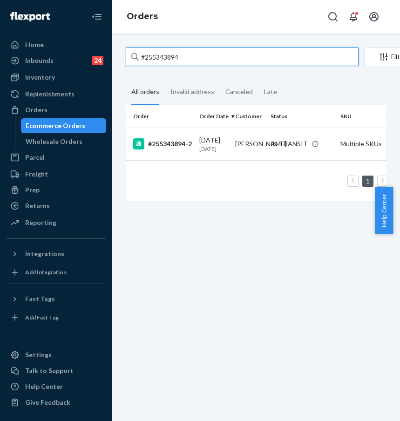
drag, startPoint x: 233, startPoint y: 57, endPoint x: 128, endPoint y: 51, distance: 105.3
click at [130, 52] on input "#255343894" at bounding box center [242, 56] width 233 height 19
paste input "276"
type input "#255327694"
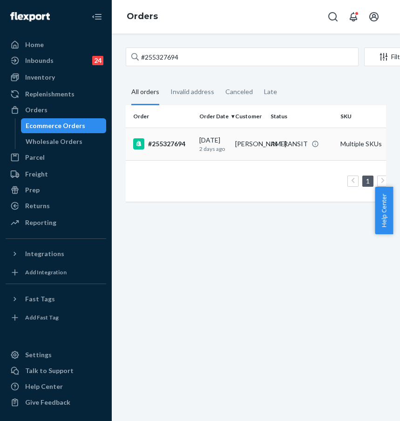
click at [165, 150] on td "#255327694" at bounding box center [161, 143] width 70 height 33
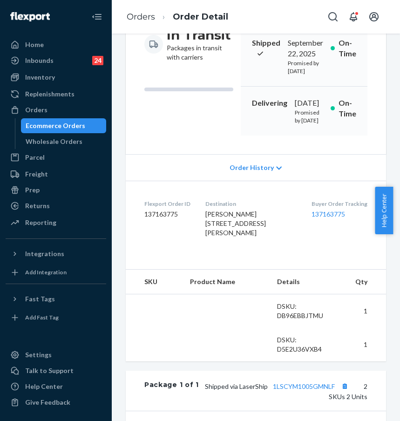
scroll to position [136, 0]
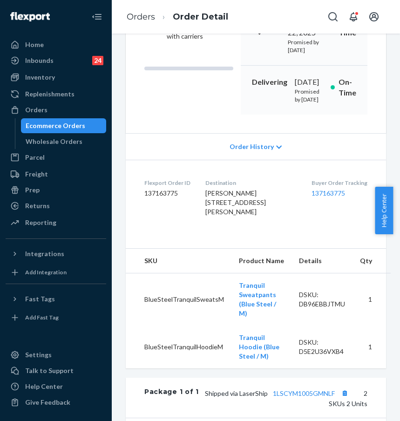
drag, startPoint x: 319, startPoint y: 236, endPoint x: 309, endPoint y: 227, distance: 13.2
click at [319, 220] on div "Buyer Order Tracking 137163775" at bounding box center [339, 199] width 56 height 41
click at [318, 197] on link "137163775" at bounding box center [327, 193] width 33 height 8
click at [141, 10] on ol "Orders Order Detail" at bounding box center [177, 16] width 116 height 27
click at [142, 13] on link "Orders" at bounding box center [141, 17] width 28 height 10
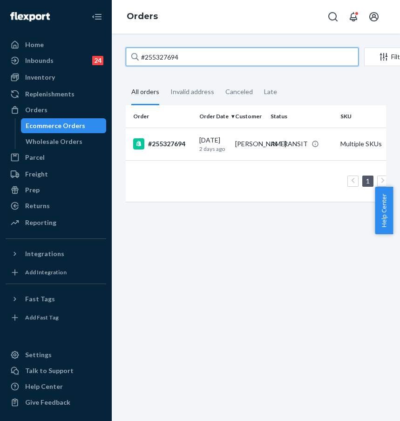
drag, startPoint x: 214, startPoint y: 55, endPoint x: 136, endPoint y: 49, distance: 78.9
click at [137, 50] on div "#255327694" at bounding box center [242, 56] width 233 height 19
paste input "233789"
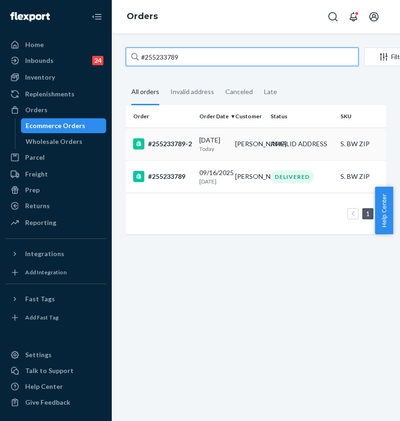
type input "#255233789"
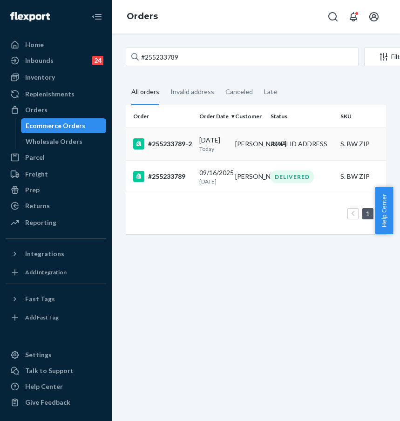
click at [168, 149] on div "#255233789-2" at bounding box center [162, 143] width 59 height 11
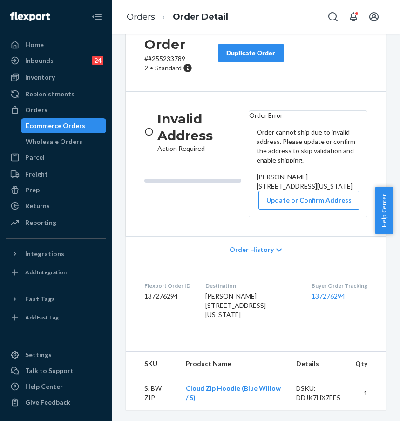
scroll to position [121, 0]
click at [131, 15] on link "Orders" at bounding box center [141, 17] width 28 height 10
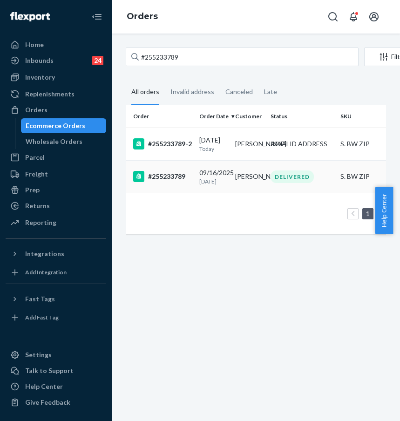
click at [185, 177] on div "#255233789" at bounding box center [162, 176] width 59 height 11
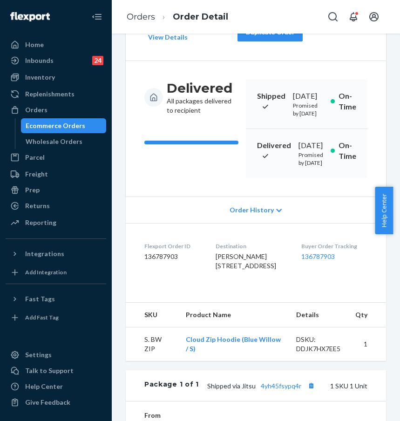
scroll to position [181, 0]
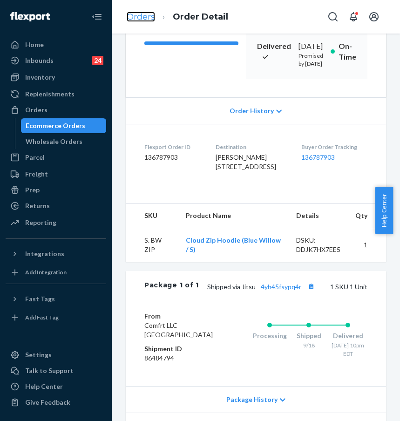
click at [145, 17] on link "Orders" at bounding box center [141, 17] width 28 height 10
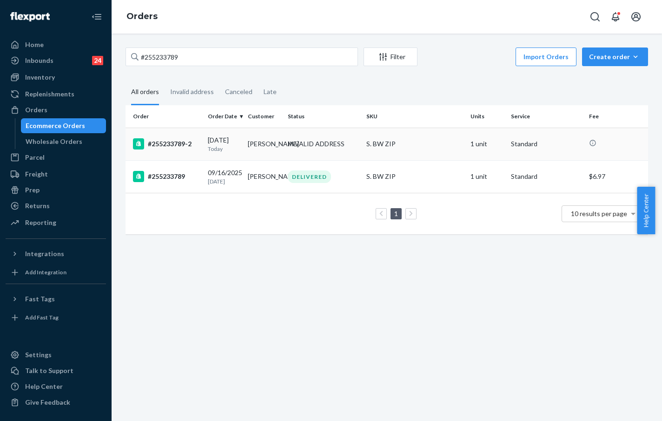
click at [200, 152] on td "#255233789-2" at bounding box center [165, 143] width 79 height 33
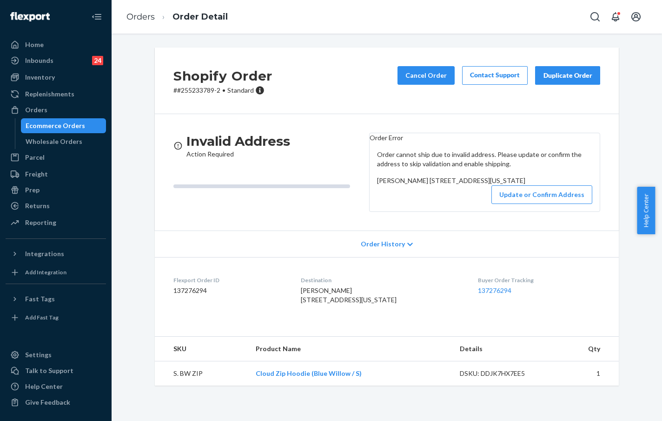
scroll to position [65, 0]
click at [140, 18] on link "Orders" at bounding box center [141, 17] width 28 height 10
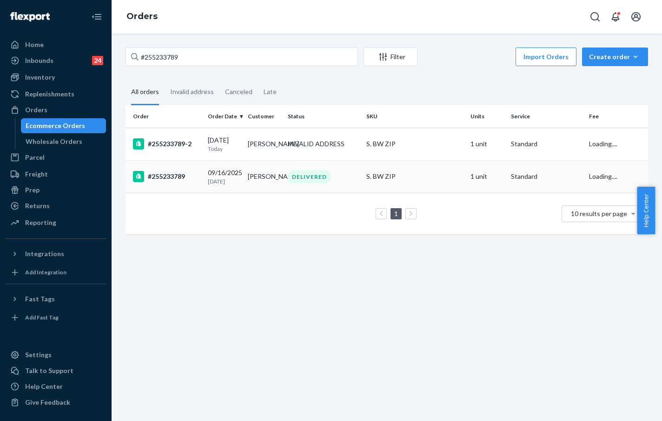
click at [175, 182] on div "#255233789" at bounding box center [166, 176] width 67 height 11
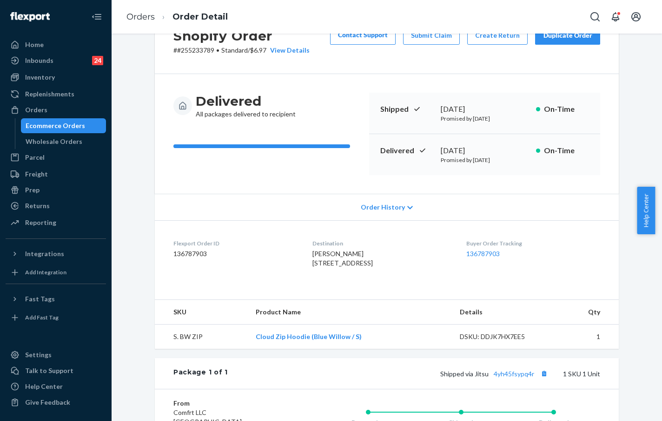
scroll to position [56, 0]
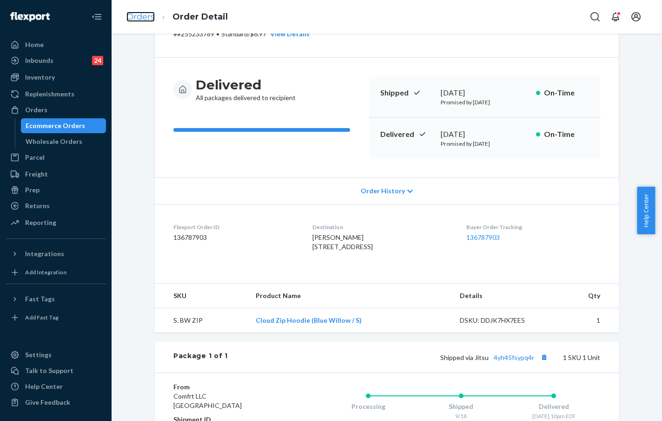
click at [141, 20] on link "Orders" at bounding box center [141, 17] width 28 height 10
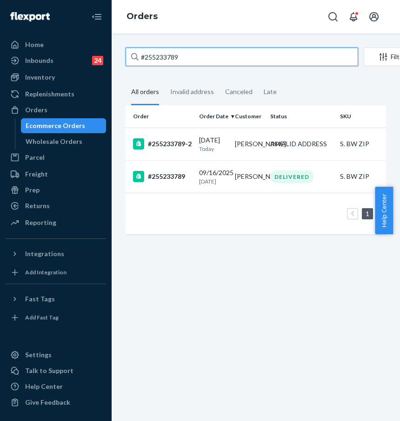
drag, startPoint x: 195, startPoint y: 60, endPoint x: 134, endPoint y: 59, distance: 60.9
click at [134, 59] on div "#255233789" at bounding box center [242, 56] width 233 height 19
paste input "4854328"
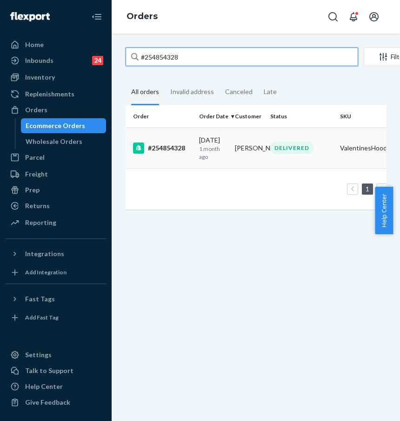
type input "#254854328"
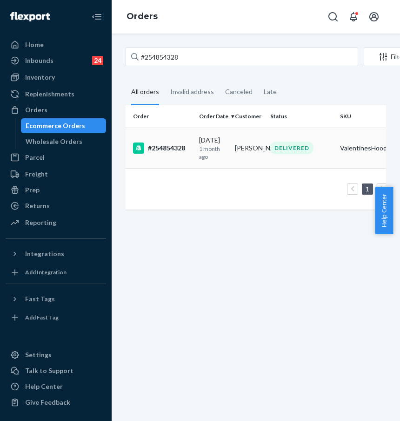
click at [167, 147] on div "#254854328" at bounding box center [162, 147] width 59 height 11
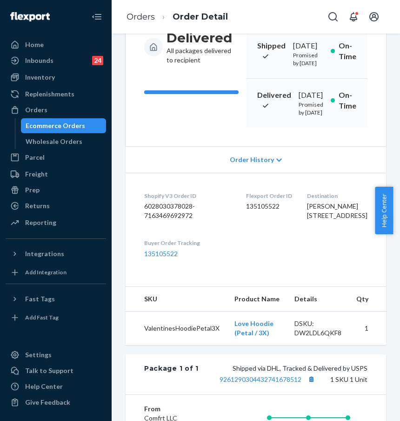
scroll to position [148, 0]
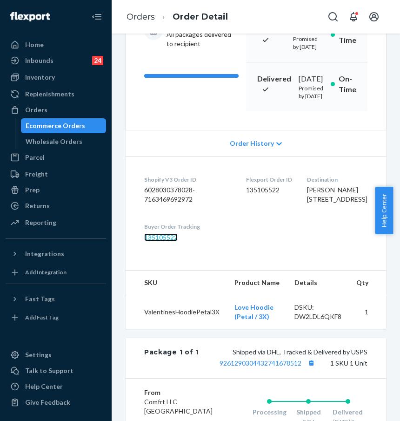
click at [168, 241] on link "135105522" at bounding box center [160, 237] width 33 height 8
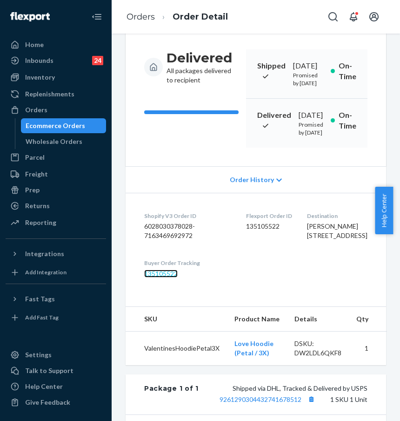
scroll to position [0, 0]
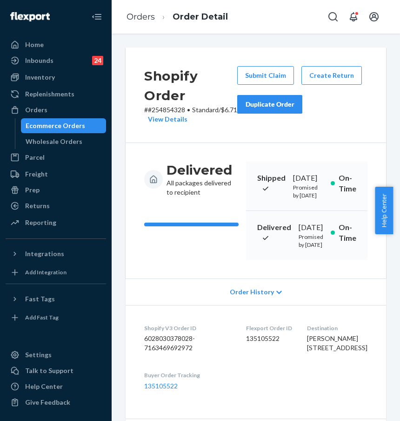
click at [260, 102] on div "Duplicate Order" at bounding box center [269, 104] width 49 height 9
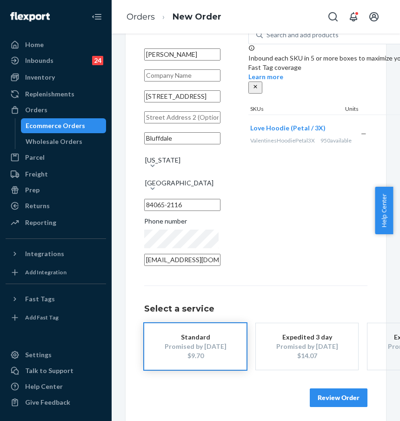
scroll to position [66, 0]
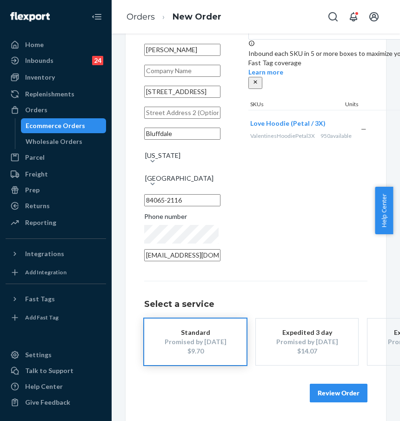
click at [323, 390] on button "Review Order" at bounding box center [339, 392] width 58 height 19
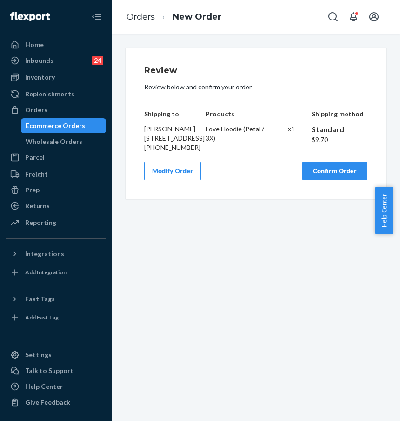
click at [186, 180] on button "Modify Order" at bounding box center [172, 170] width 57 height 19
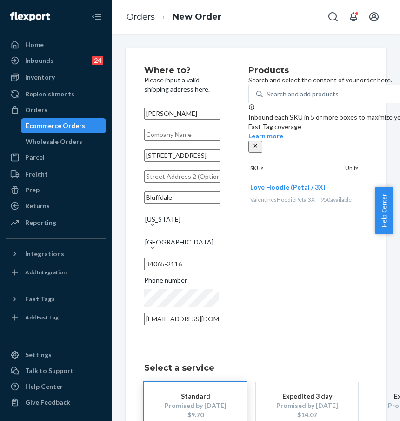
click at [184, 182] on input "text" at bounding box center [182, 176] width 76 height 12
click at [148, 161] on input "14940 S Emerald Pools Ln" at bounding box center [182, 155] width 76 height 12
drag, startPoint x: 150, startPoint y: 167, endPoint x: 234, endPoint y: 167, distance: 83.7
click at [234, 167] on div "Where to? Please input a valid shipping address here. Kuini Soifua 14940 S Emer…" at bounding box center [196, 198] width 104 height 264
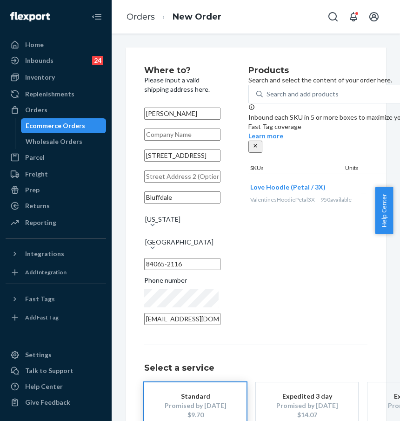
paste input "14764 S Torrey view lane Bluffdale Utah 84065"
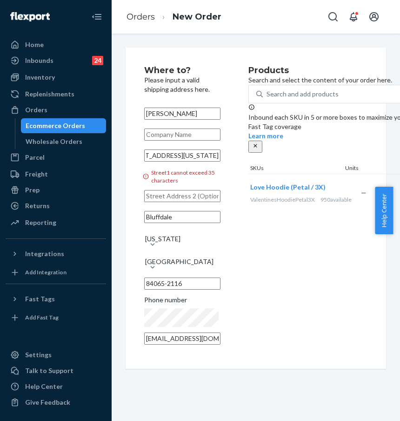
scroll to position [0, 87]
type input "14764 S Torrey view lane Bluffdale Utah 84065"
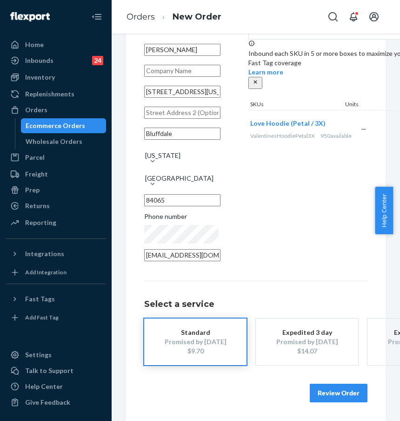
scroll to position [66, 0]
click at [326, 385] on button "Review Order" at bounding box center [339, 392] width 58 height 19
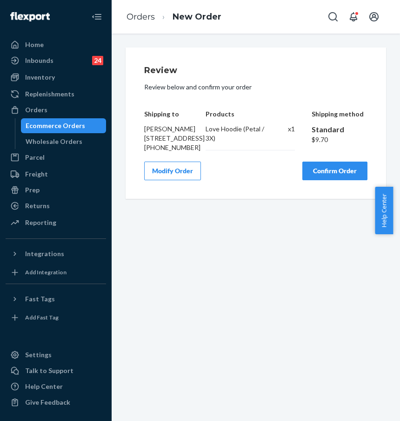
scroll to position [0, 0]
click at [324, 180] on button "Confirm Order" at bounding box center [334, 170] width 65 height 19
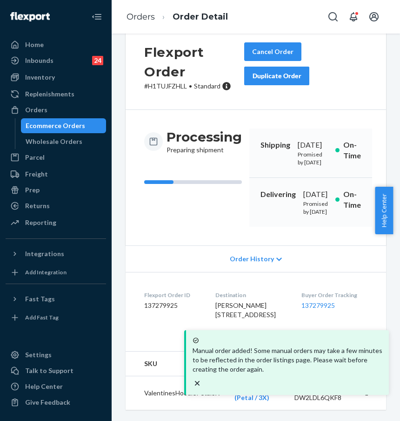
scroll to position [75, 0]
drag, startPoint x: 301, startPoint y: 292, endPoint x: 352, endPoint y: 294, distance: 50.7
click at [352, 294] on dl "Flexport Order ID 137279925 Destination Kuini Soifua 14764 S Torrey View Ln Blu…" at bounding box center [256, 307] width 261 height 70
copy link "137279925"
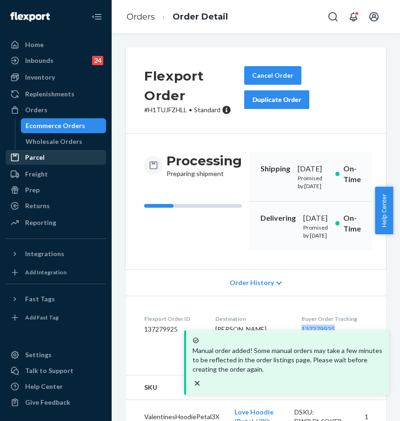
click at [70, 151] on div "Parcel" at bounding box center [56, 157] width 99 height 13
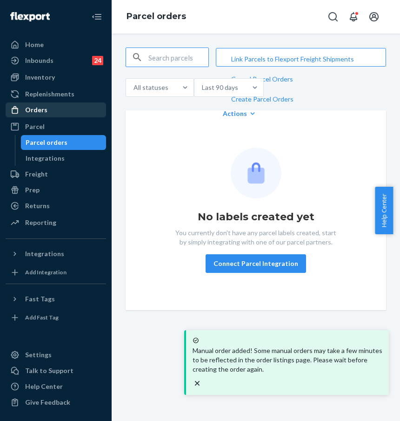
click at [65, 108] on div "Orders" at bounding box center [56, 109] width 99 height 13
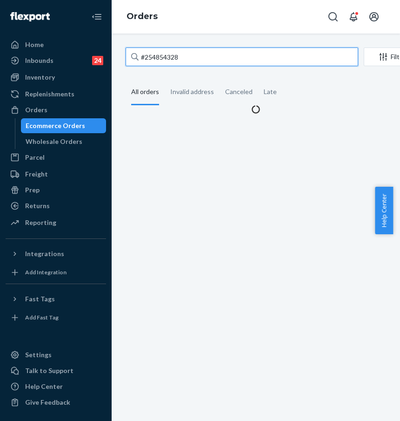
click at [190, 54] on input "#254854328" at bounding box center [242, 56] width 233 height 19
drag, startPoint x: 210, startPoint y: 54, endPoint x: 107, endPoint y: 53, distance: 103.3
click at [107, 53] on div "Home Inbounds 24 Shipping Plans Problems 24 Inventory Products Replenishments O…" at bounding box center [200, 210] width 400 height 421
paste input "136823670"
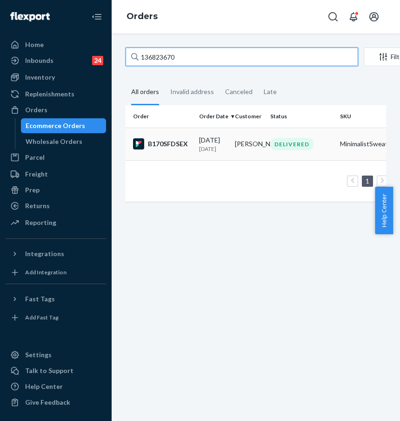
type input "136823670"
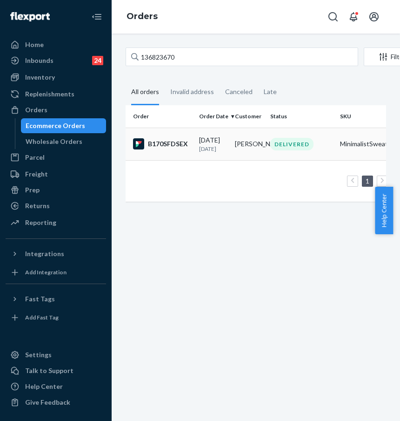
click at [166, 152] on td "B170SFDSEX" at bounding box center [161, 143] width 70 height 33
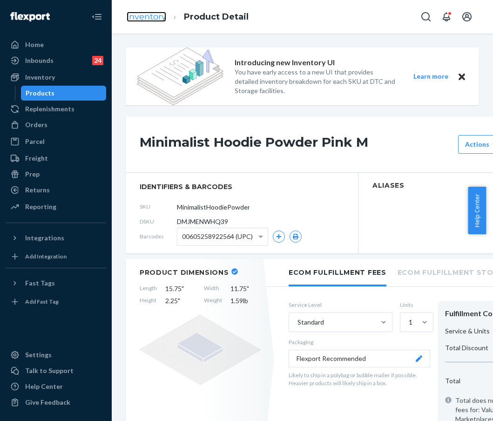
click at [152, 18] on link "Inventory" at bounding box center [147, 17] width 40 height 10
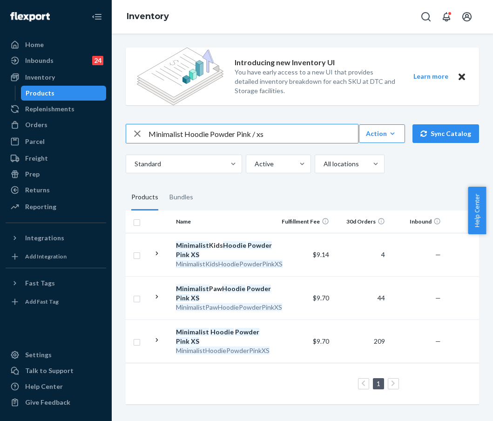
drag, startPoint x: 283, startPoint y: 131, endPoint x: 81, endPoint y: 90, distance: 206.0
click at [140, 130] on div "Minimalist Hoodie Powder Pink / xs" at bounding box center [242, 133] width 232 height 19
drag, startPoint x: 277, startPoint y: 124, endPoint x: 127, endPoint y: 124, distance: 150.3
click at [127, 124] on div "Minimalist Hoodie Powder Pink / xs" at bounding box center [242, 133] width 232 height 19
paste input "DNDTravelSweatpantsPetalM"
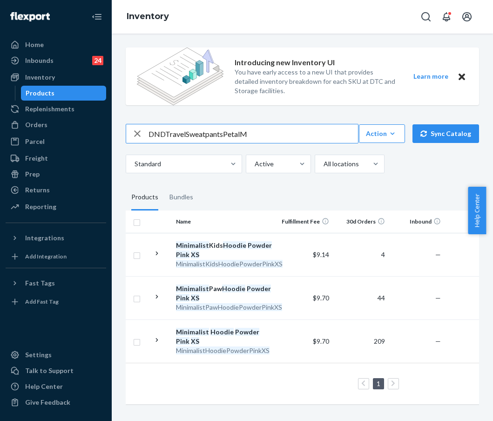
click at [164, 124] on input "DNDTravelSweatpantsPetalM" at bounding box center [252, 133] width 209 height 19
click at [187, 126] on input "DND TravelSweatpantsPetalM" at bounding box center [252, 133] width 209 height 19
click at [227, 127] on input "DND Travel SweatpantsPetalM" at bounding box center [252, 133] width 209 height 19
click at [244, 126] on input "DND Travel Sweatpants PetalM" at bounding box center [252, 133] width 209 height 19
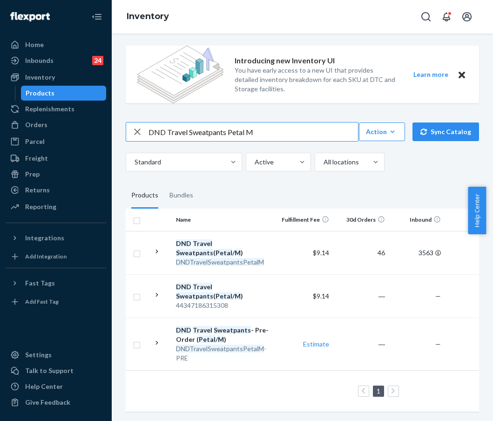
drag, startPoint x: 281, startPoint y: 119, endPoint x: 144, endPoint y: 110, distance: 137.1
click at [144, 122] on div "DND Travel Sweatpants Petal M" at bounding box center [242, 131] width 232 height 19
paste input "TravelHoodiePetal"
click at [166, 122] on input "DNDTravelHoodiePetalM" at bounding box center [252, 131] width 209 height 19
click at [188, 122] on input "DND TravelHoodiePetalM" at bounding box center [252, 131] width 209 height 19
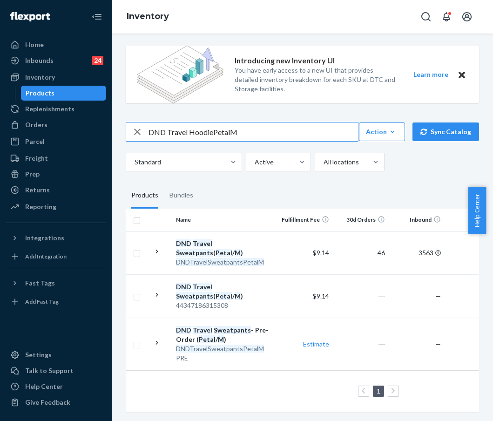
click at [212, 122] on input "DND Travel HoodiePetalM" at bounding box center [252, 131] width 209 height 19
click at [230, 122] on input "DND Travel Hoodie PetalM" at bounding box center [252, 131] width 209 height 19
type input "DND Travel Hoodie Petal M"
